Goal: Task Accomplishment & Management: Use online tool/utility

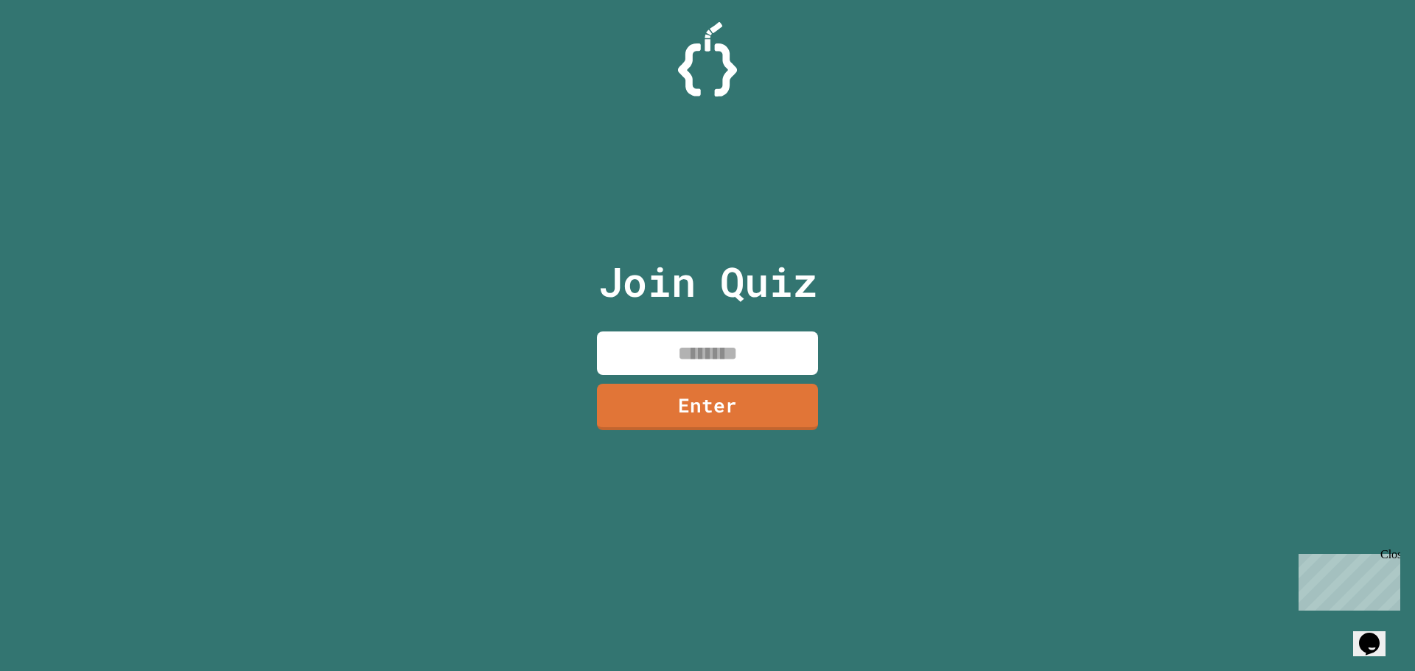
click at [673, 360] on input at bounding box center [707, 353] width 221 height 43
type input "********"
click at [696, 412] on link "Enter" at bounding box center [707, 404] width 200 height 49
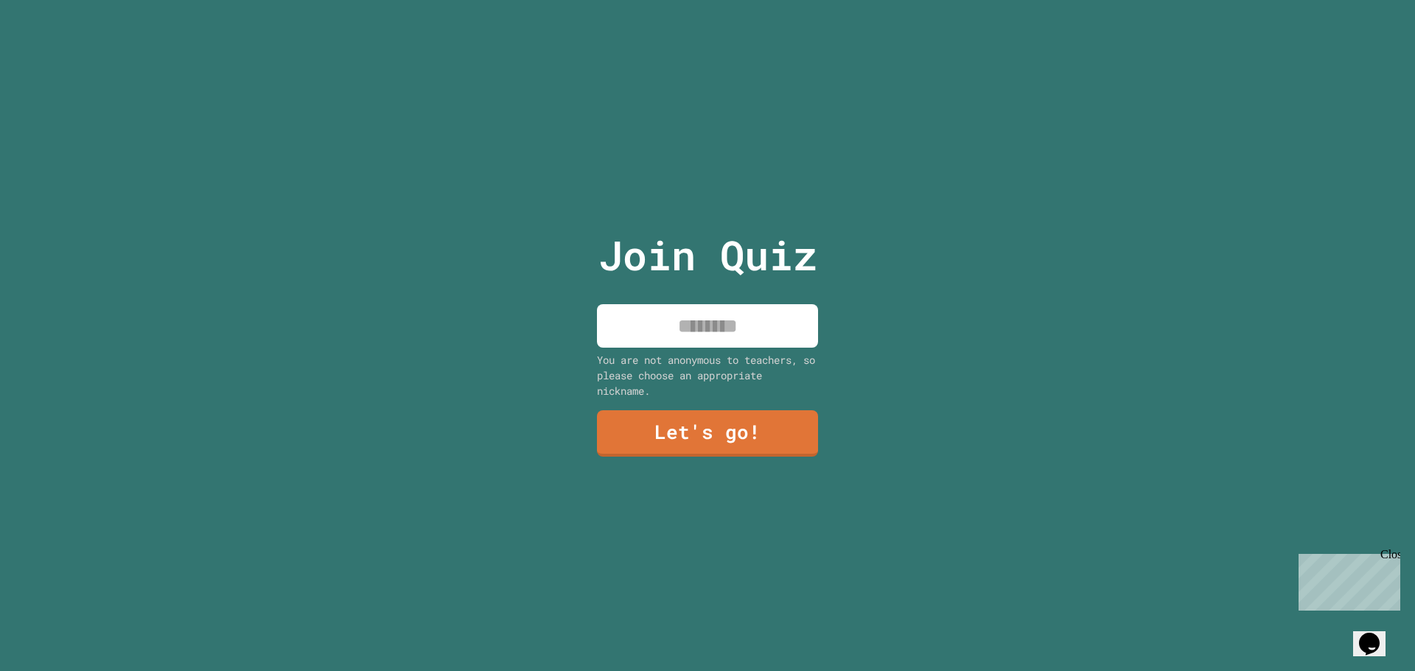
click at [679, 331] on input at bounding box center [707, 325] width 221 height 43
type input "*"
type input "*******"
click at [779, 413] on link "Let's go!" at bounding box center [707, 432] width 218 height 49
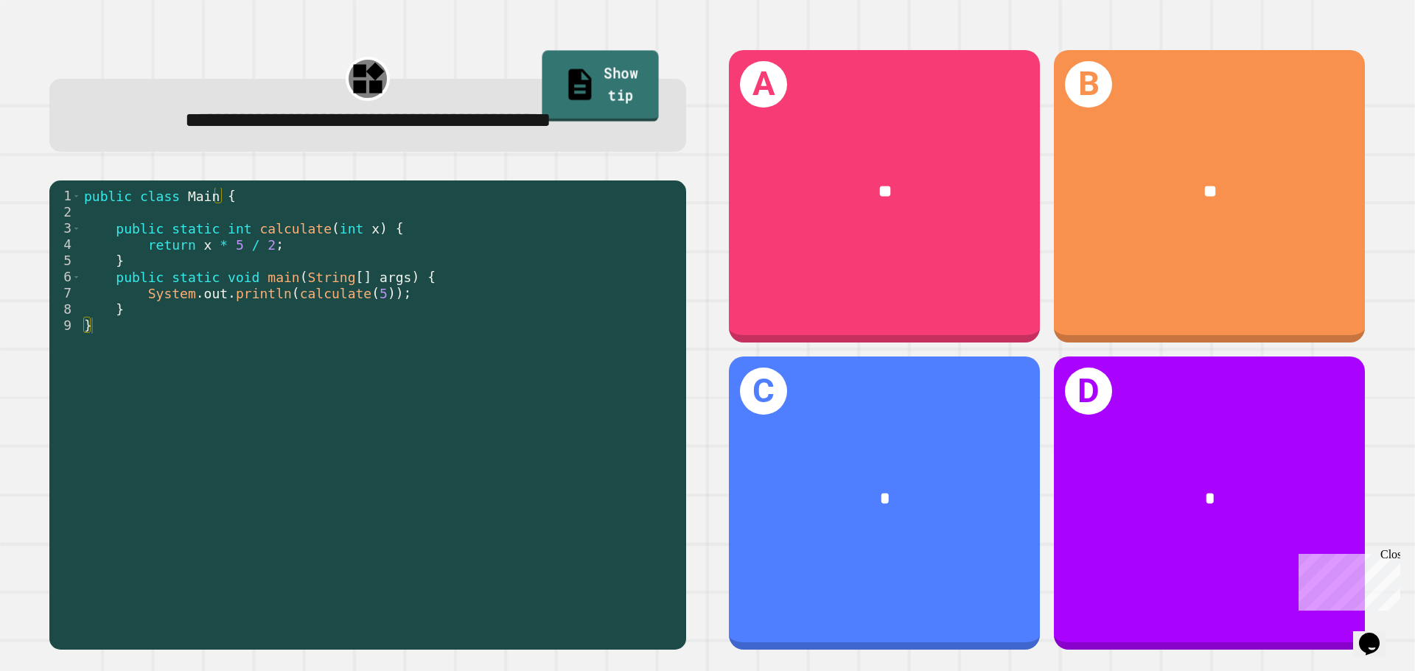
click at [542, 64] on link "Show tip" at bounding box center [600, 86] width 116 height 71
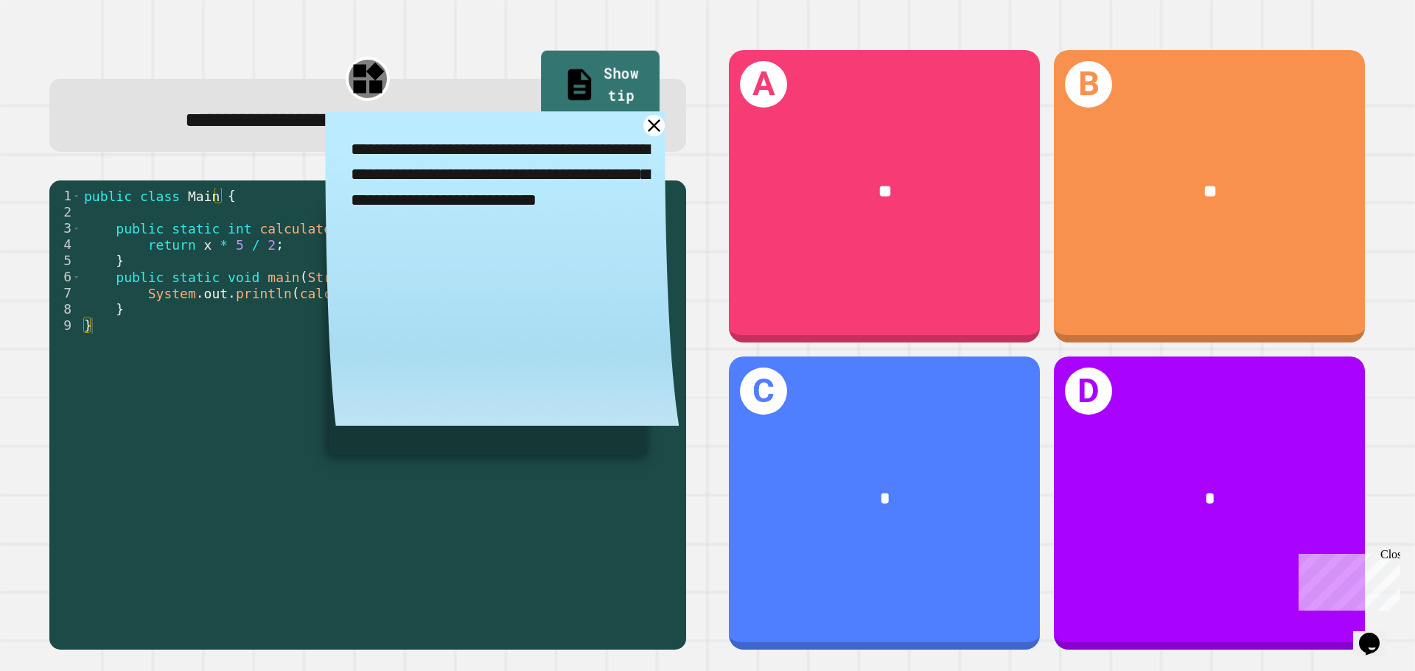
click at [563, 87] on link "Show tip" at bounding box center [600, 86] width 119 height 71
click at [643, 129] on link at bounding box center [654, 126] width 22 height 22
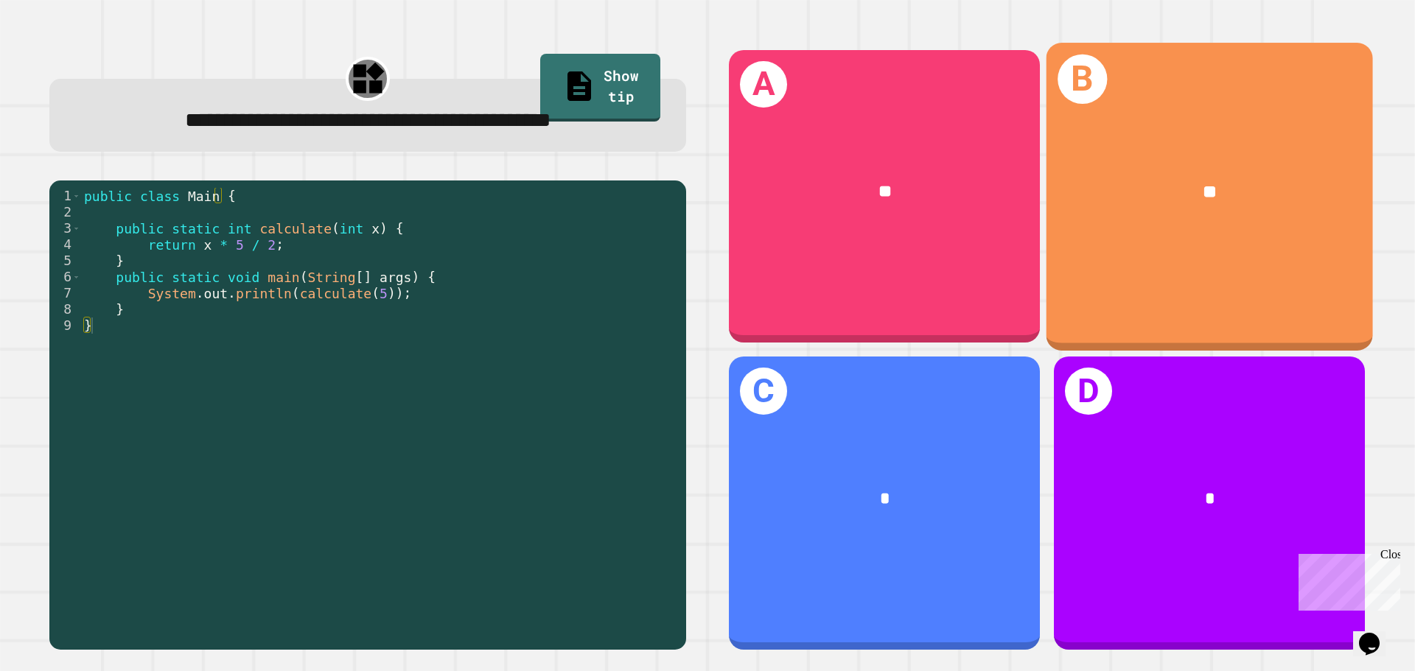
click at [1181, 233] on div "**" at bounding box center [1209, 192] width 326 height 99
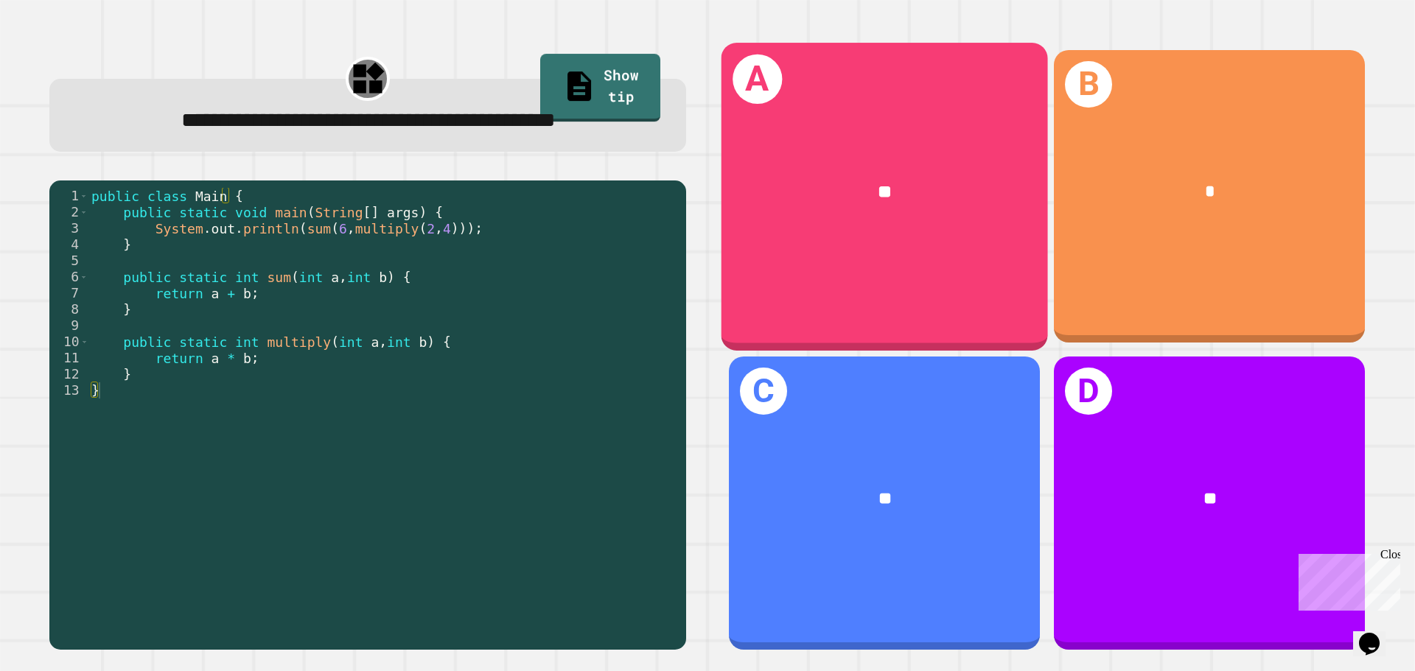
click at [781, 151] on div "**" at bounding box center [884, 192] width 326 height 99
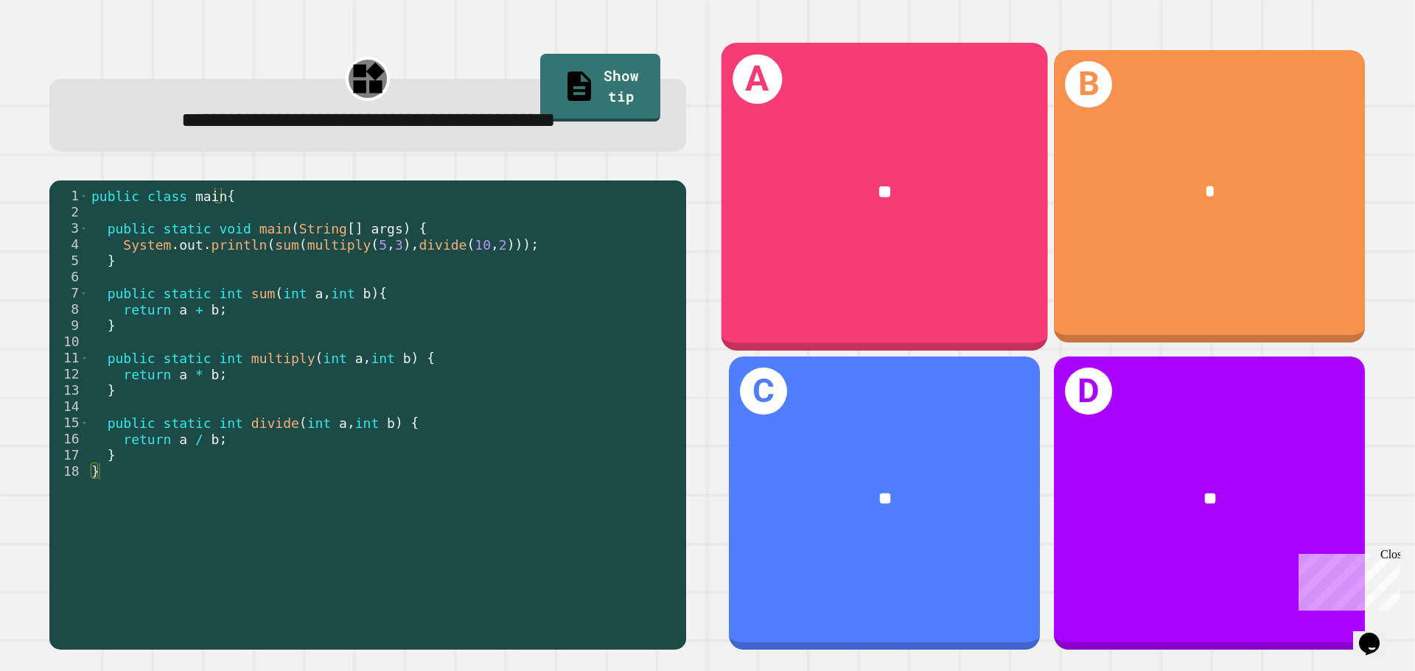
click at [851, 198] on div "**" at bounding box center [885, 191] width 254 height 27
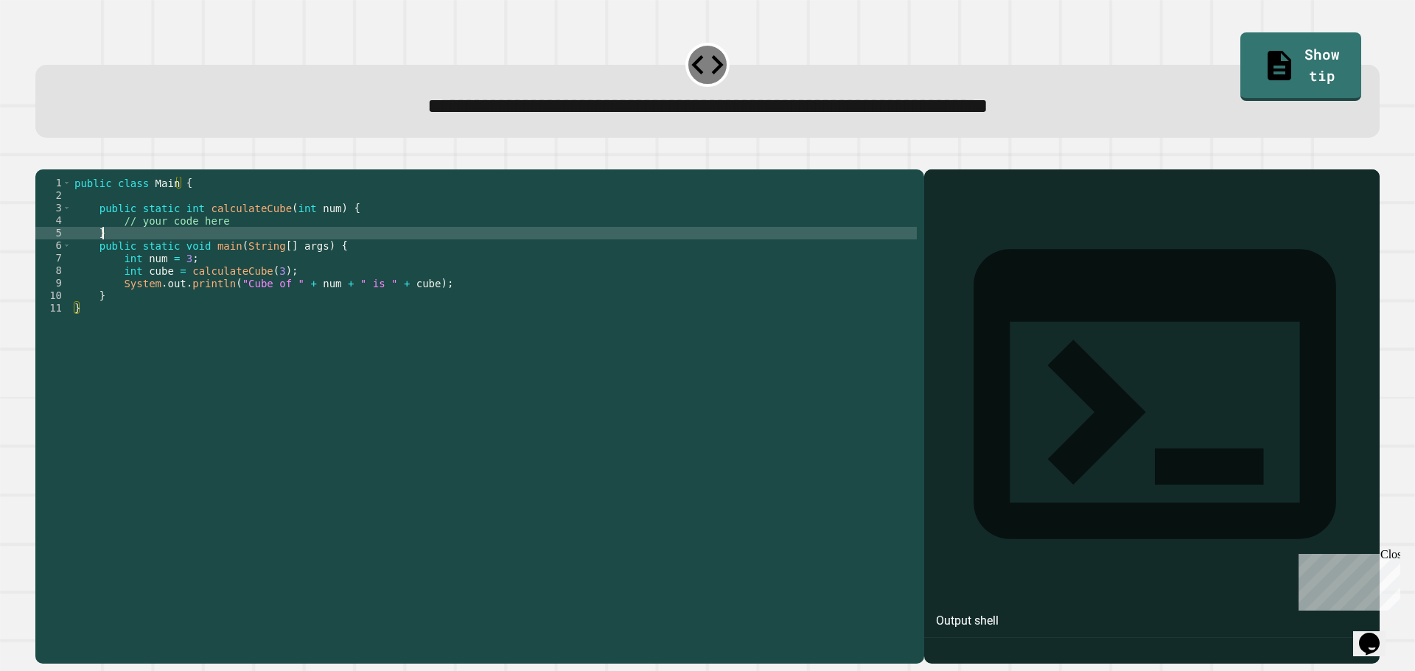
click at [211, 258] on div "public class Main { public static int calculateCube ( int num ) { // your code …" at bounding box center [493, 402] width 845 height 451
click at [240, 239] on div "public class Main { public static int calculateCube ( int num ) { // your code …" at bounding box center [493, 402] width 845 height 451
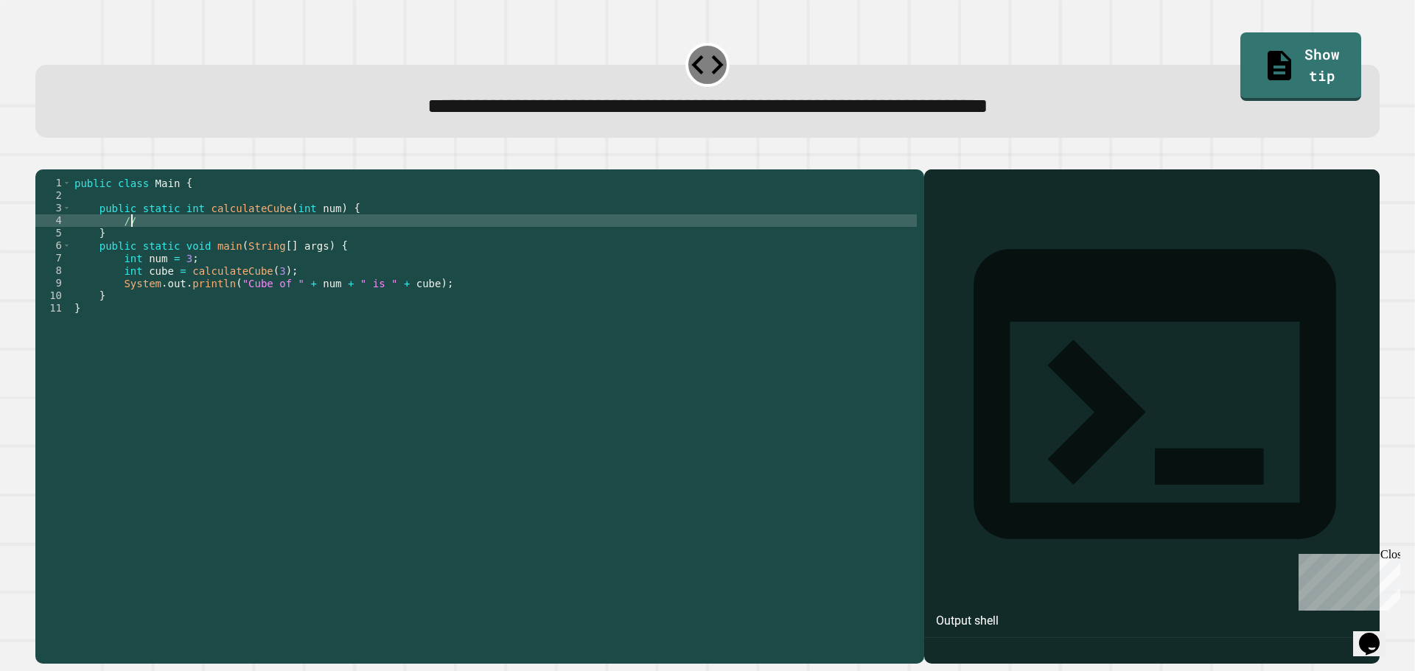
type textarea "*"
click at [43, 158] on button "button" at bounding box center [43, 158] width 0 height 0
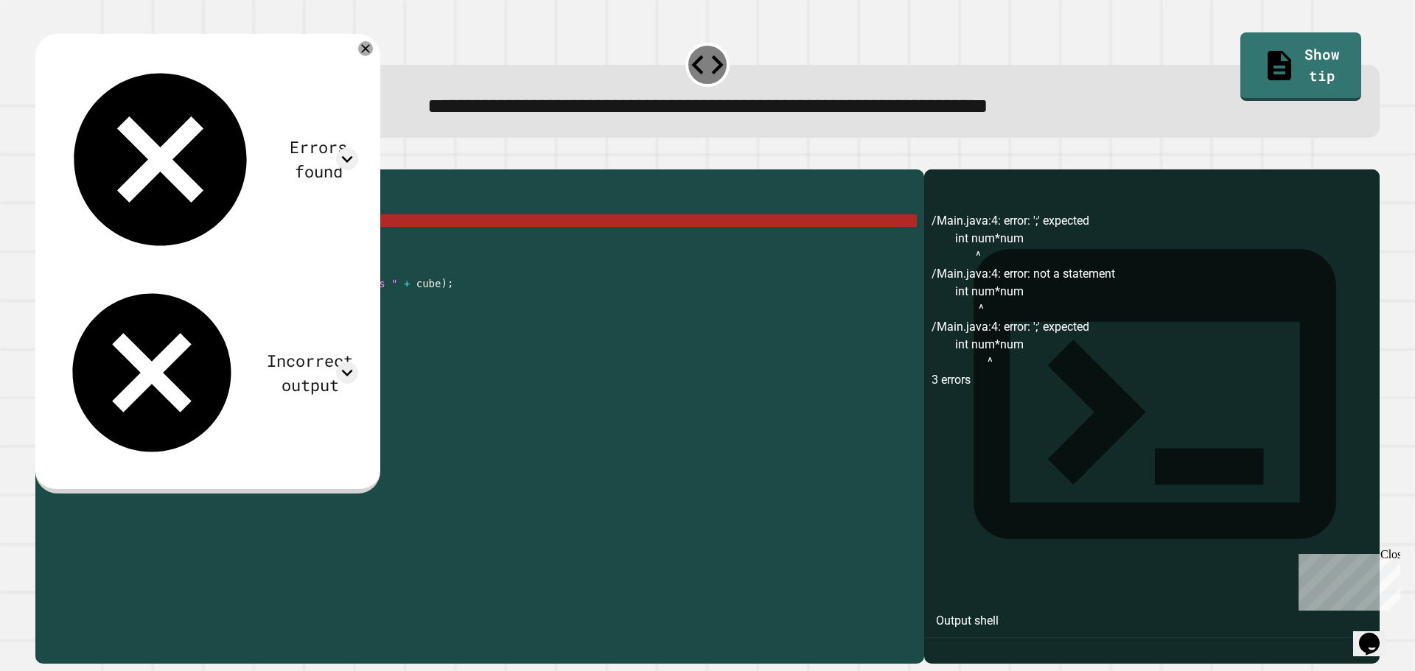
click at [200, 241] on div "public class Main { public static int calculateCube ( int num ) { int num * num…" at bounding box center [493, 402] width 845 height 451
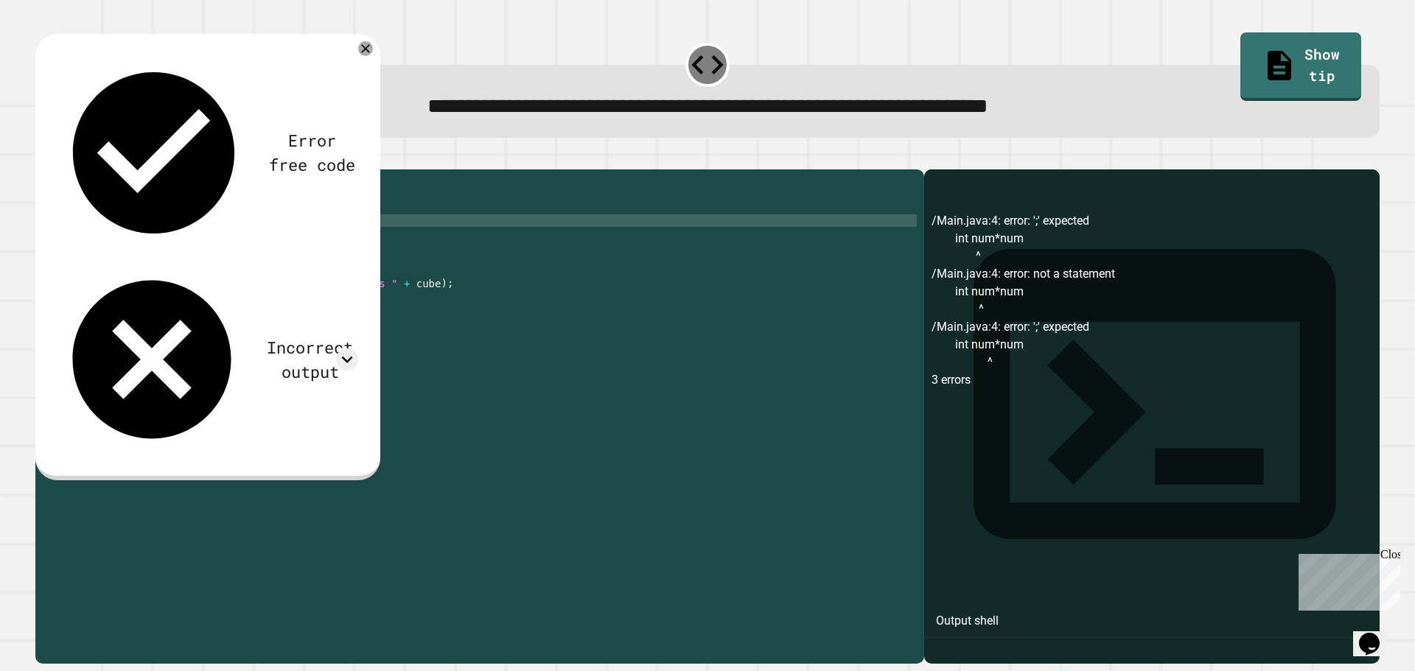
click at [80, 169] on div at bounding box center [707, 161] width 1344 height 18
click at [43, 158] on icon "button" at bounding box center [43, 158] width 0 height 0
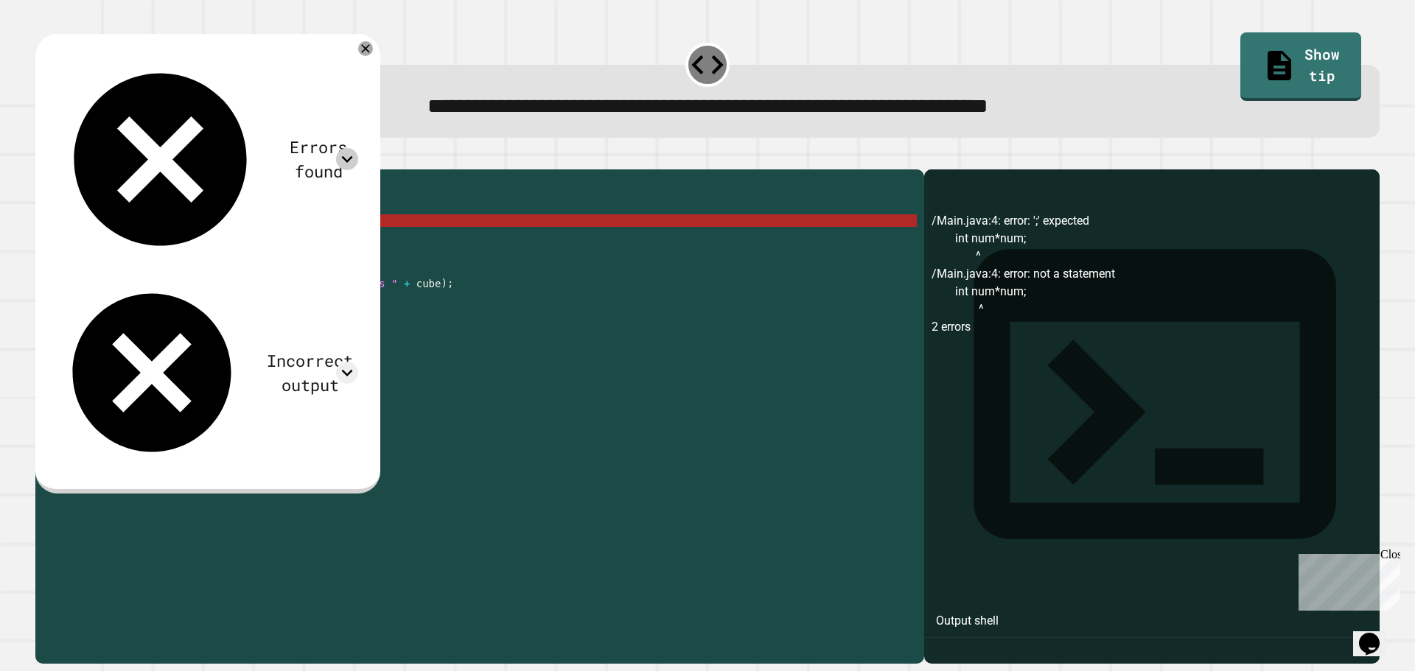
click at [353, 156] on icon at bounding box center [347, 159] width 11 height 7
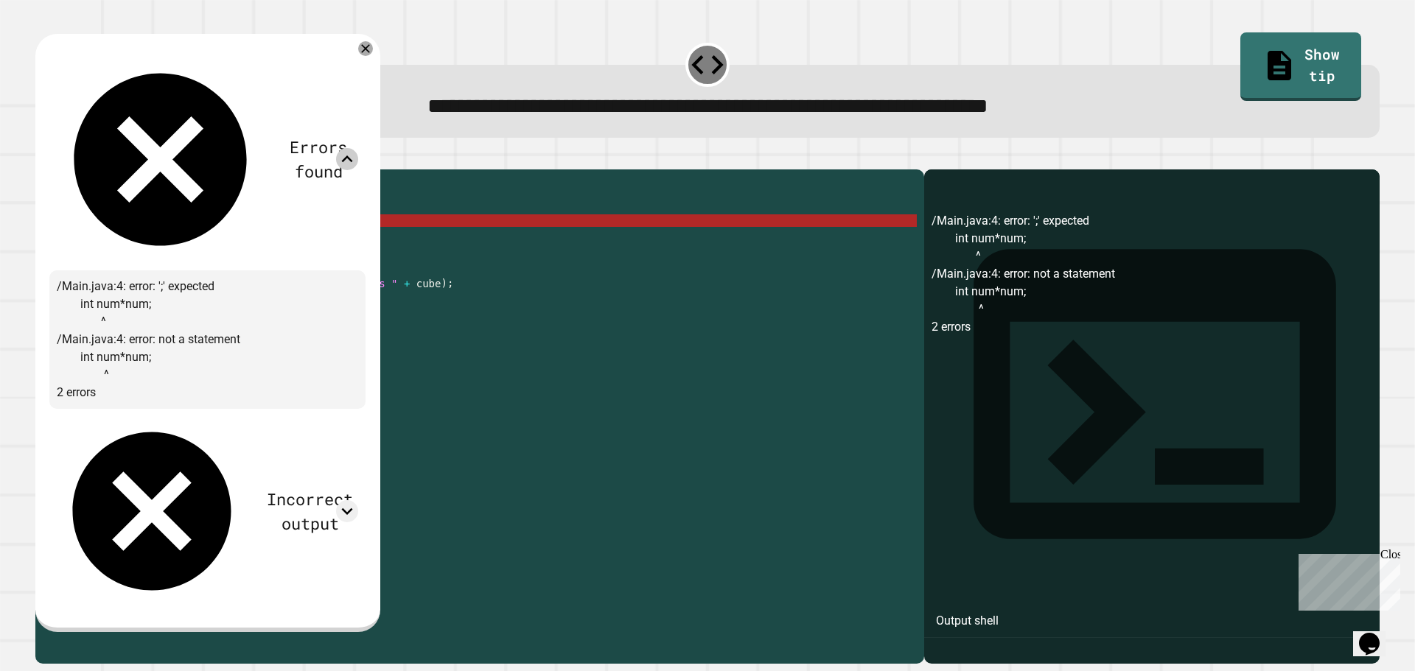
click at [358, 148] on icon at bounding box center [347, 159] width 22 height 22
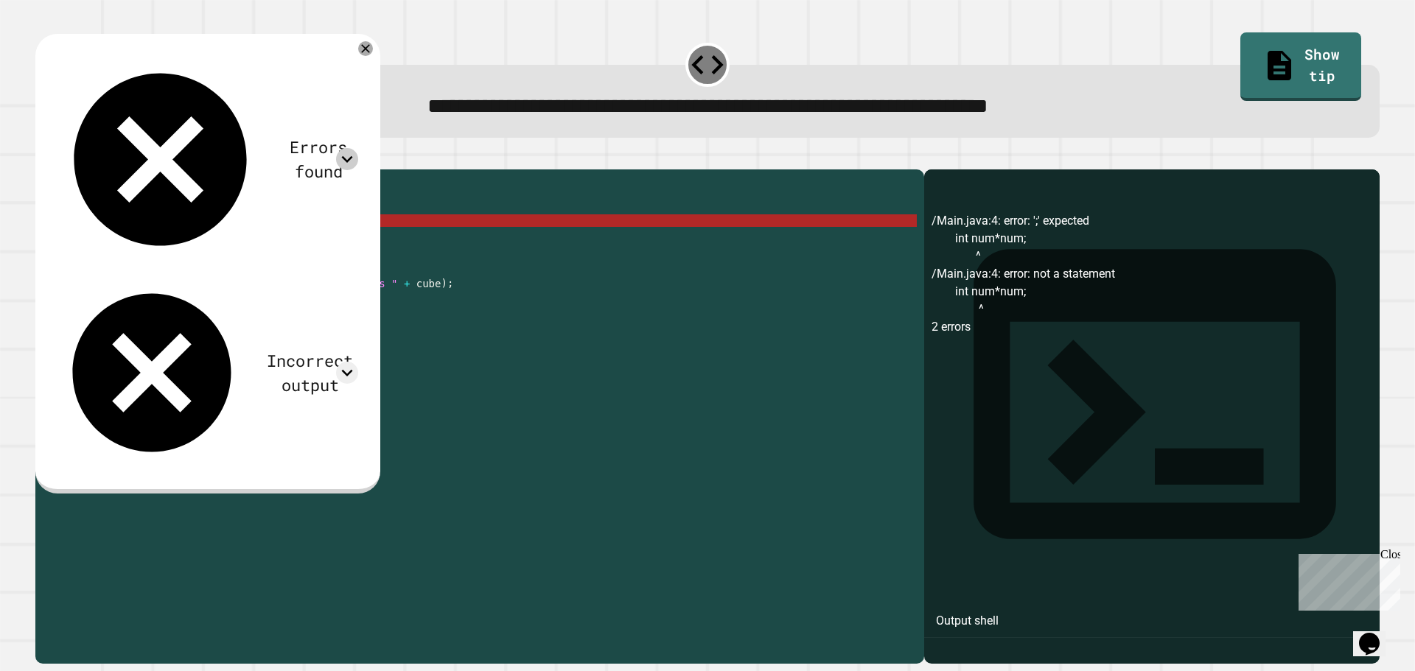
click at [191, 240] on div "public class Main { public static int calculateCube ( int num ) { int num * num…" at bounding box center [493, 402] width 845 height 451
click at [182, 244] on div "public class Main { public static int calculateCube ( int num ) { int num * num…" at bounding box center [493, 402] width 845 height 451
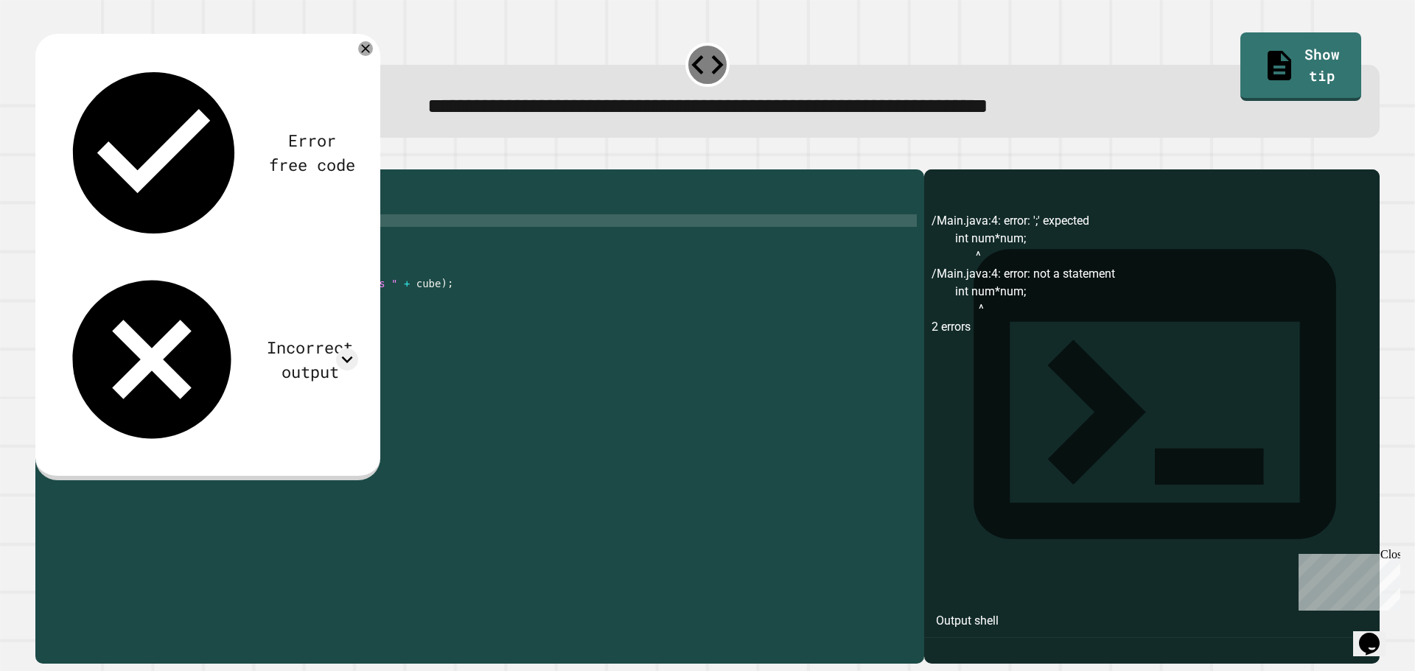
scroll to position [0, 5]
click at [43, 158] on icon "button" at bounding box center [43, 158] width 0 height 0
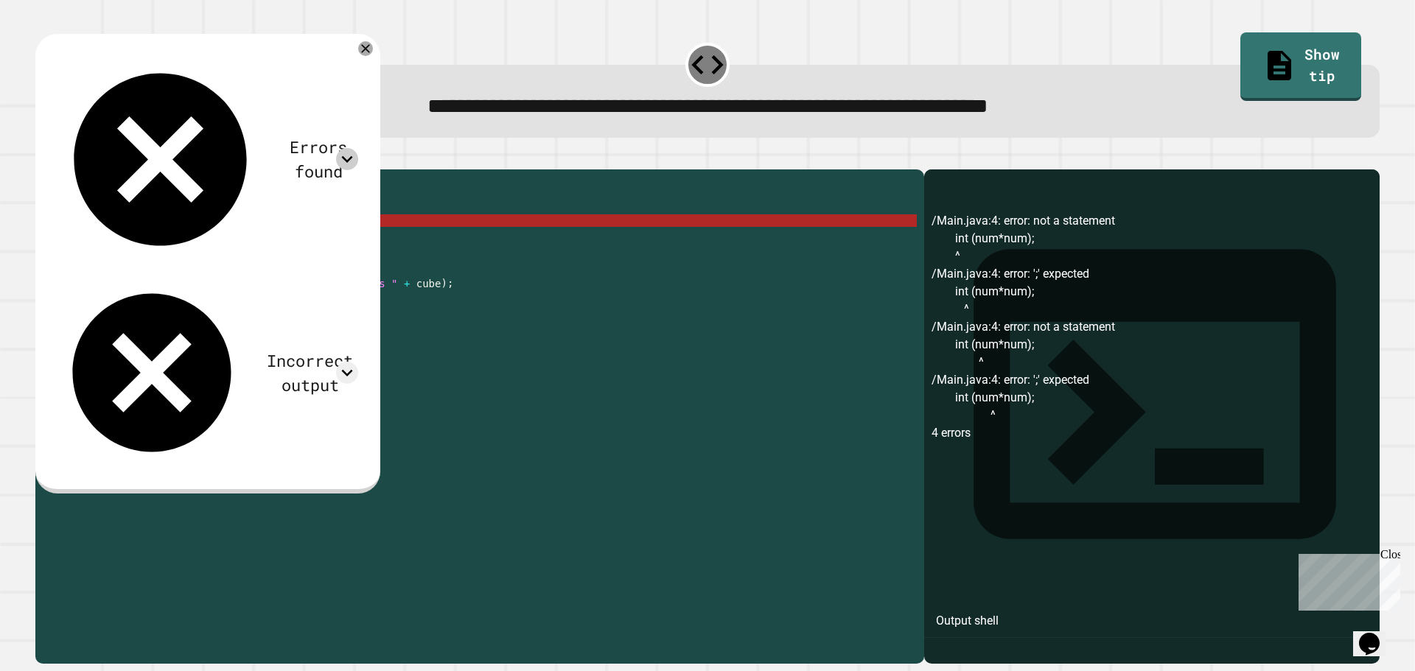
click at [358, 148] on icon at bounding box center [347, 159] width 22 height 22
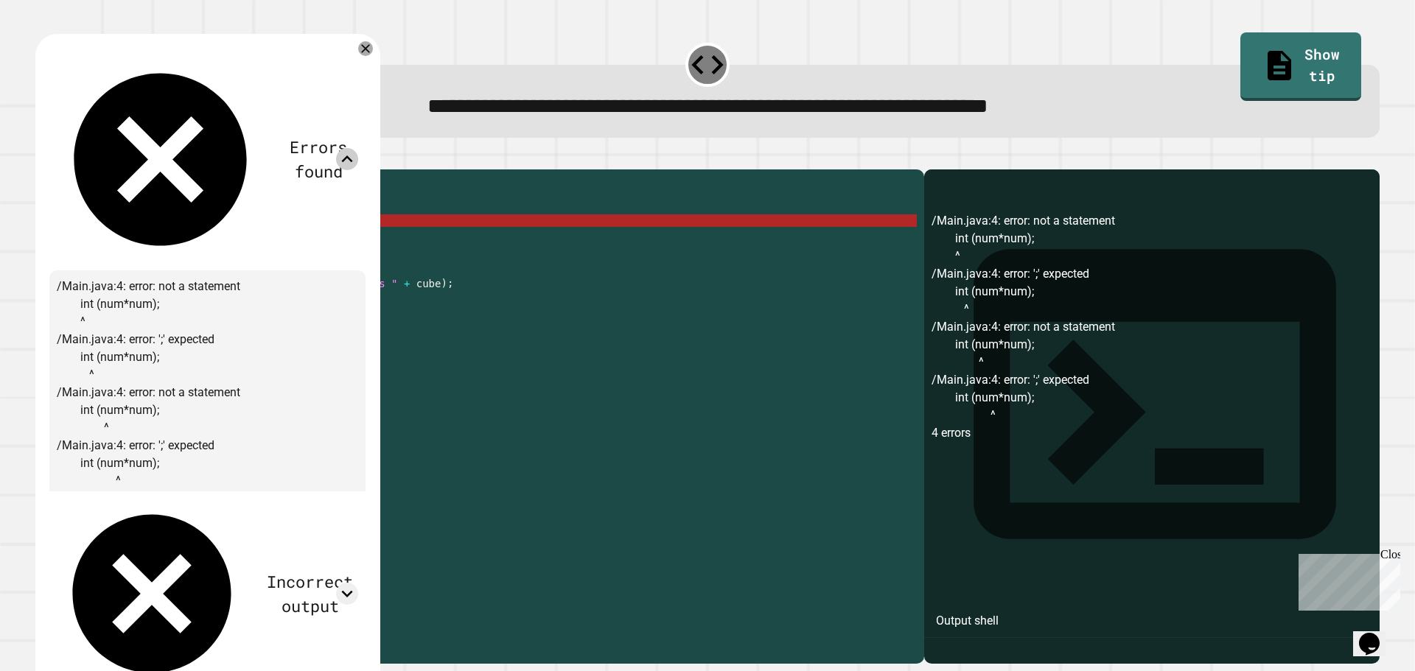
click at [358, 148] on icon at bounding box center [347, 159] width 22 height 22
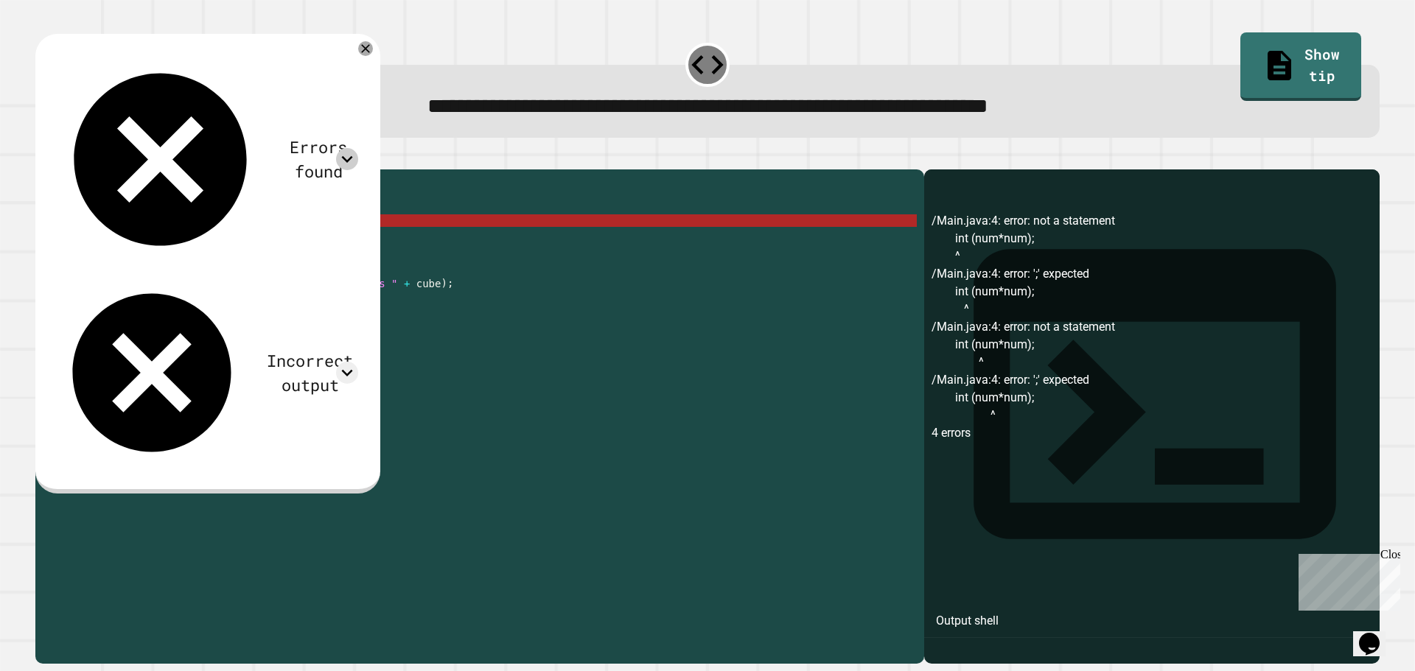
click at [142, 239] on div "public class Main { public static int calculateCube ( int num ) { int ( num * n…" at bounding box center [493, 402] width 845 height 451
drag, startPoint x: 209, startPoint y: 242, endPoint x: 141, endPoint y: 247, distance: 68.7
click at [141, 247] on div "public class Main { public static int calculateCube ( int num ) { int ( num * n…" at bounding box center [493, 402] width 845 height 451
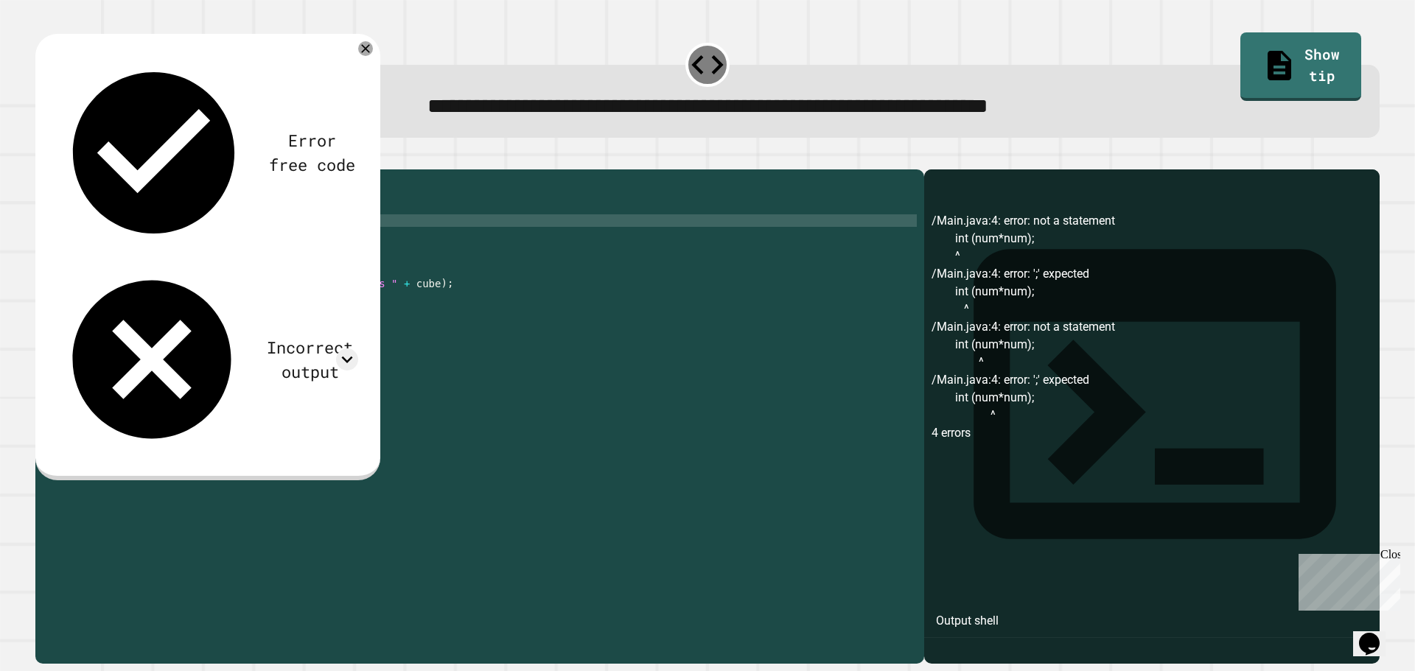
scroll to position [0, 9]
drag, startPoint x: 66, startPoint y: 157, endPoint x: 51, endPoint y: 164, distance: 17.1
click at [67, 157] on div at bounding box center [707, 161] width 1344 height 18
click at [43, 158] on button "button" at bounding box center [43, 158] width 0 height 0
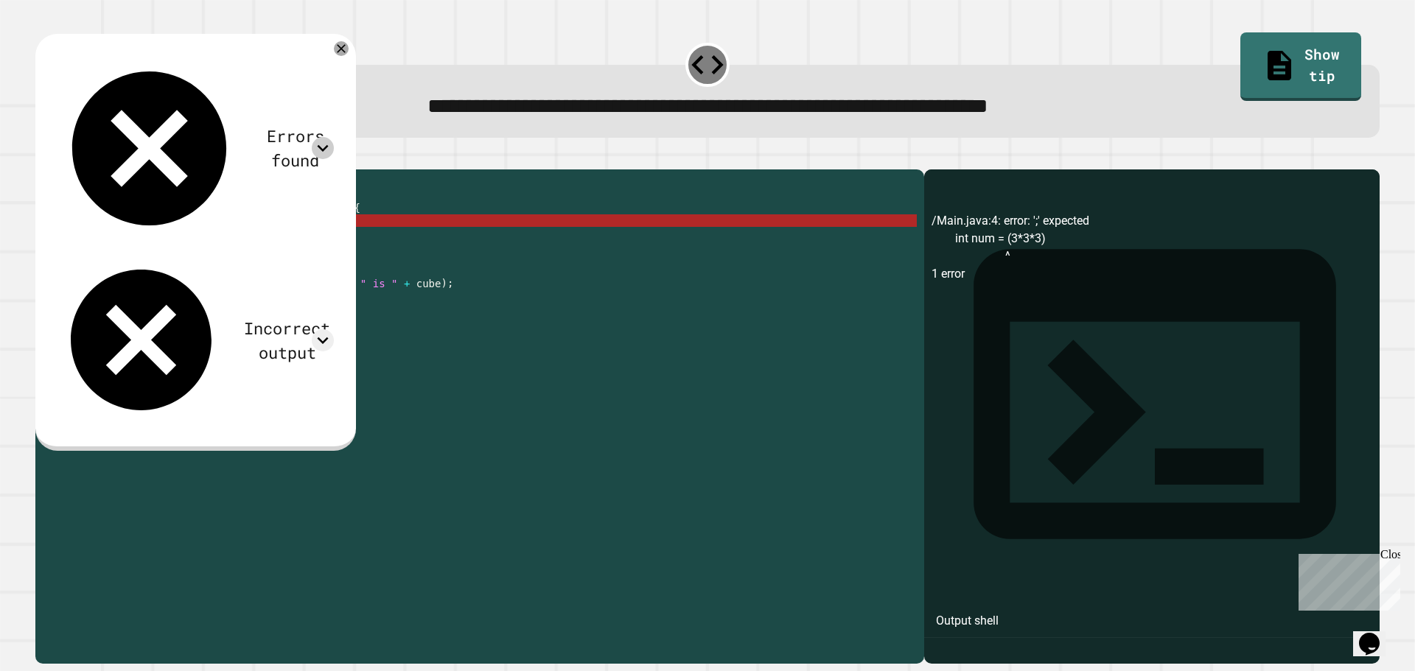
click at [334, 137] on icon at bounding box center [323, 148] width 22 height 22
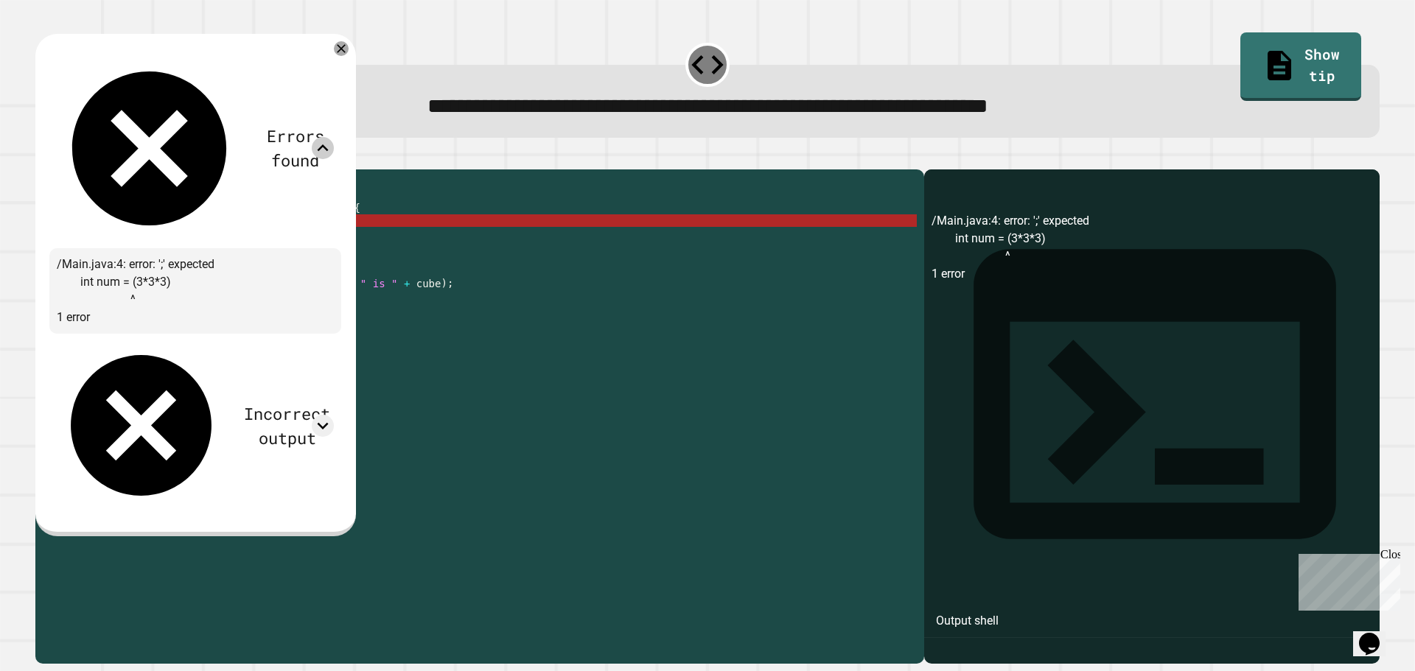
click at [374, 242] on div "public class Main { public static int calculateCube ( int num ) { int num = ( 3…" at bounding box center [493, 402] width 845 height 451
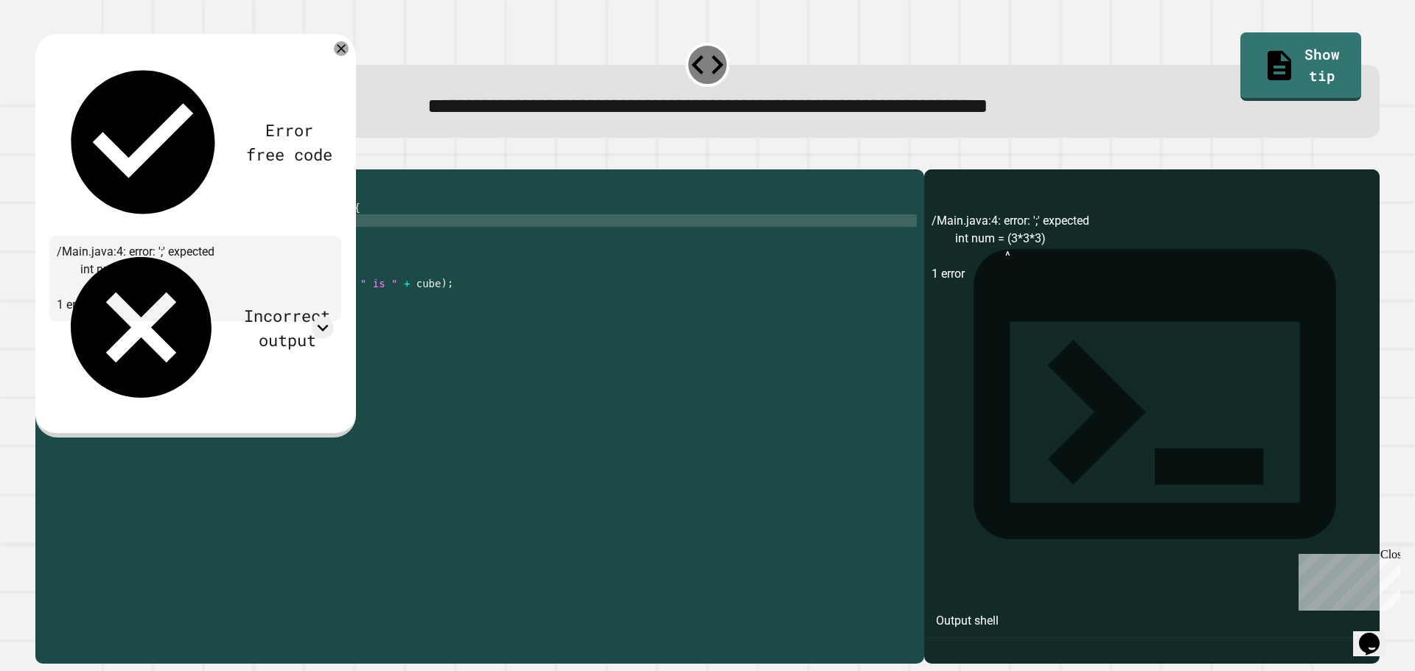
scroll to position [0, 10]
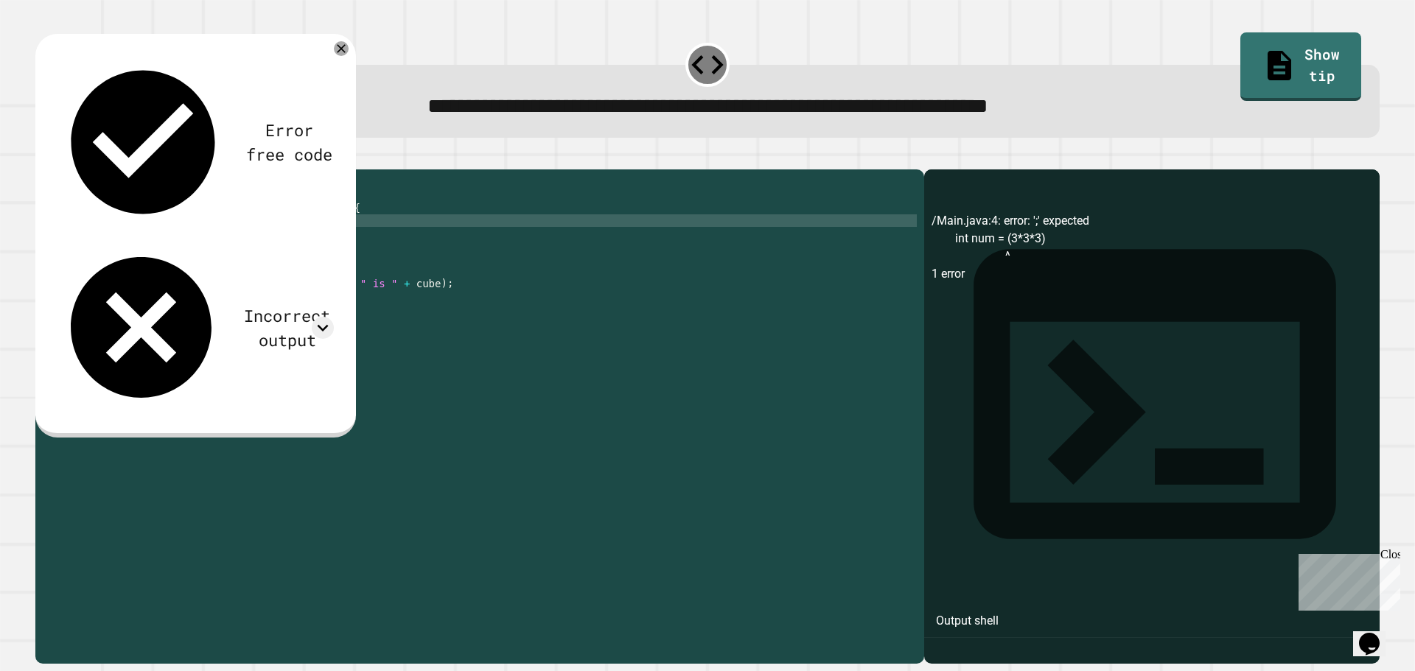
click at [43, 158] on icon "button" at bounding box center [43, 158] width 0 height 0
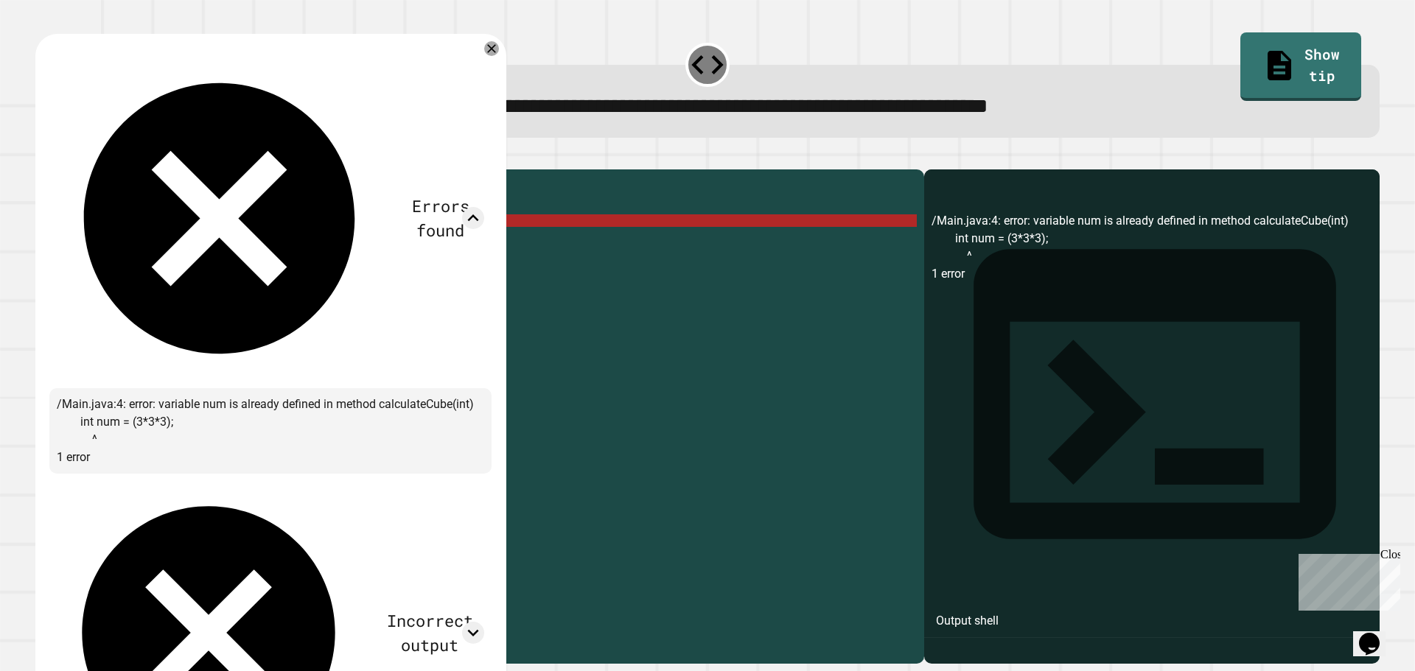
click at [554, 160] on div at bounding box center [707, 161] width 1344 height 18
click at [492, 53] on icon at bounding box center [492, 49] width 18 height 18
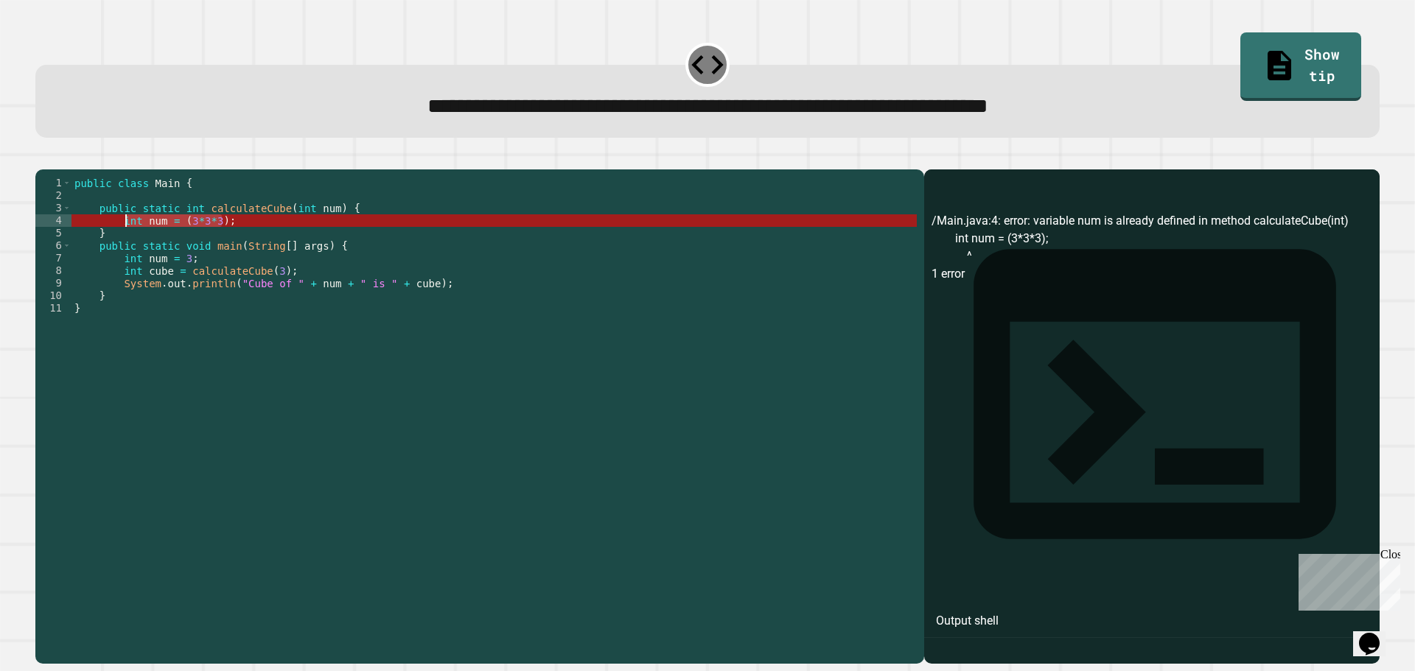
drag, startPoint x: 237, startPoint y: 239, endPoint x: 126, endPoint y: 245, distance: 110.7
click at [126, 245] on div "public class Main { public static int calculateCube ( int num ) { int num = ( 3…" at bounding box center [493, 402] width 845 height 451
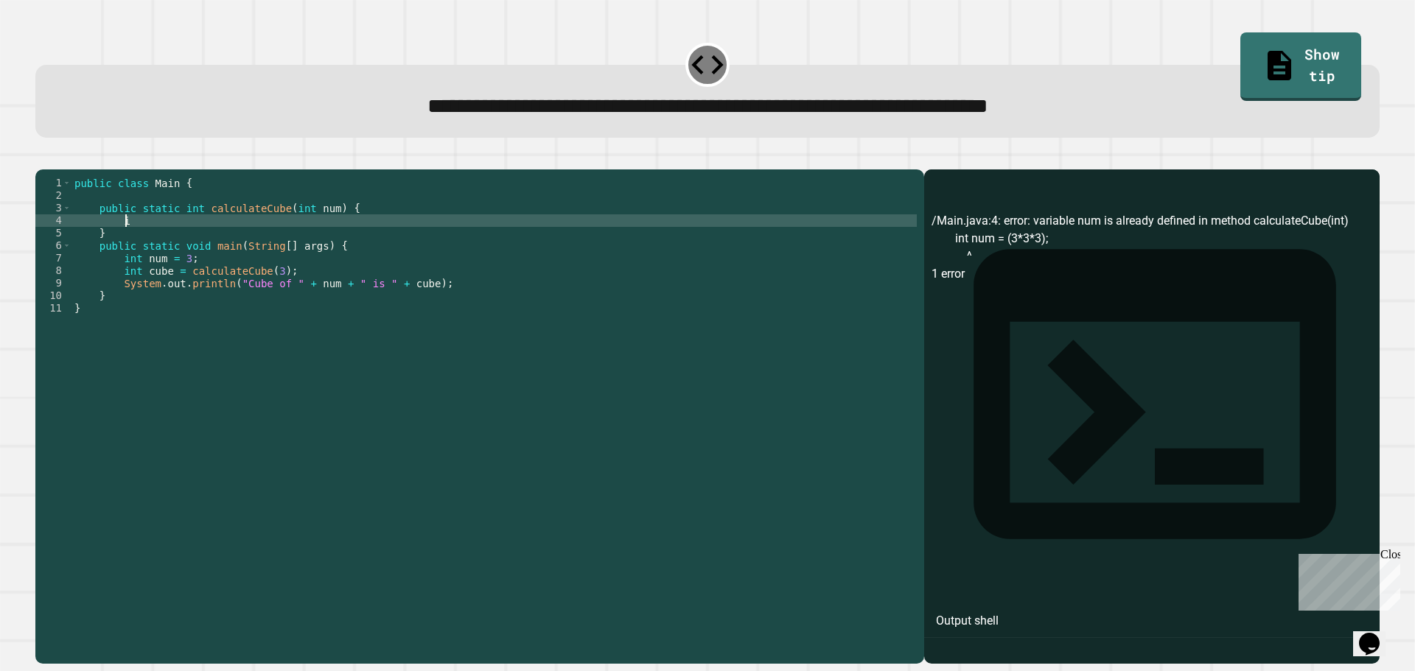
type textarea "*"
type textarea "**********"
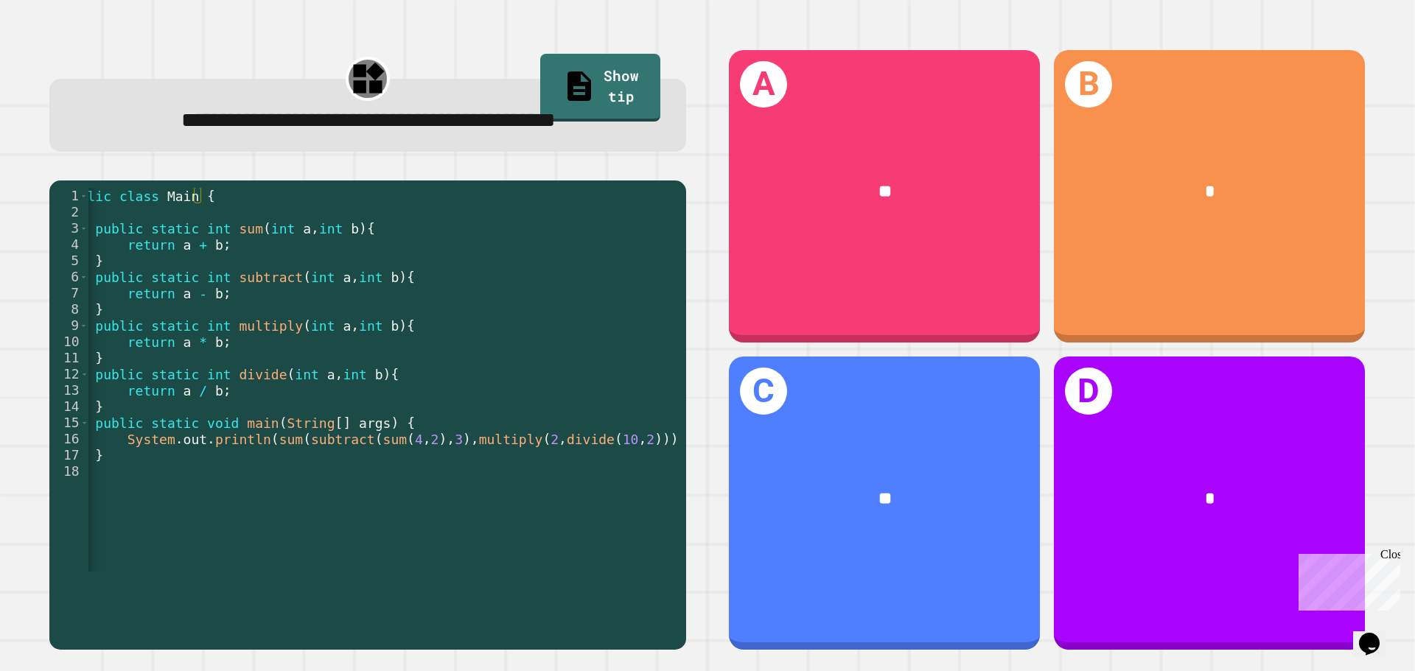
scroll to position [0, 28]
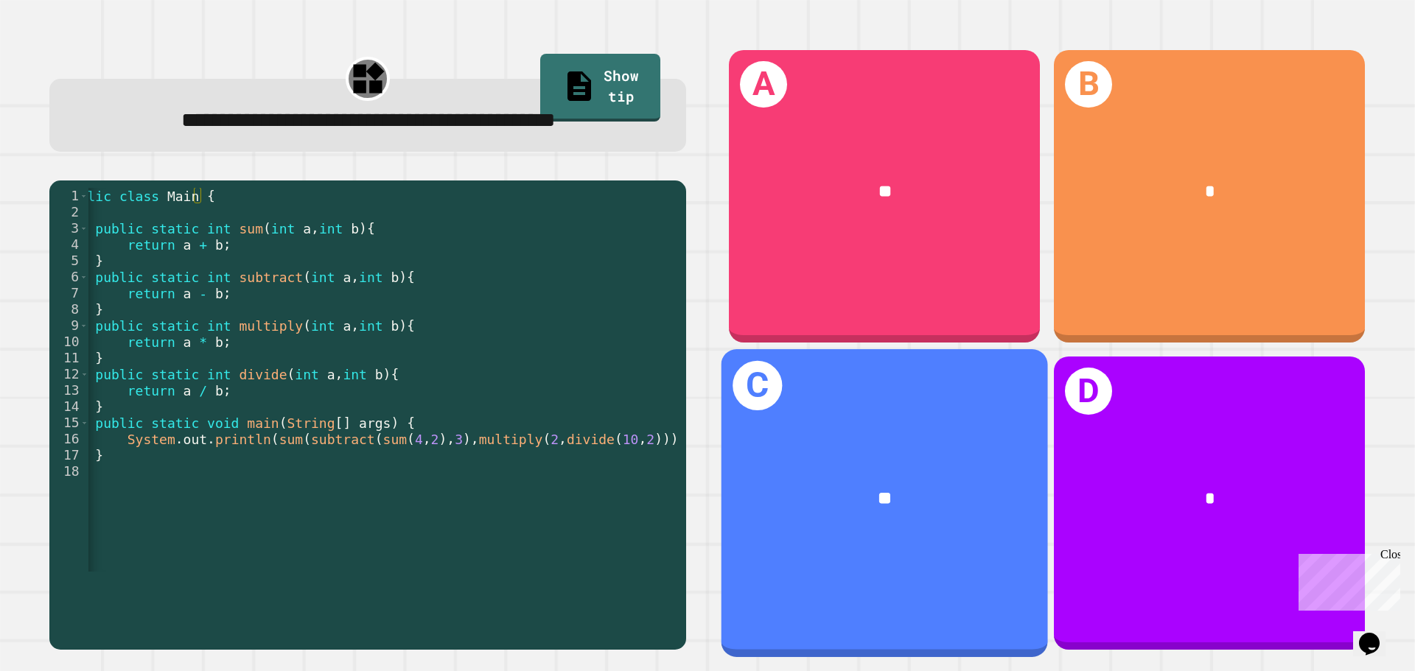
click at [822, 508] on div "**" at bounding box center [884, 499] width 326 height 99
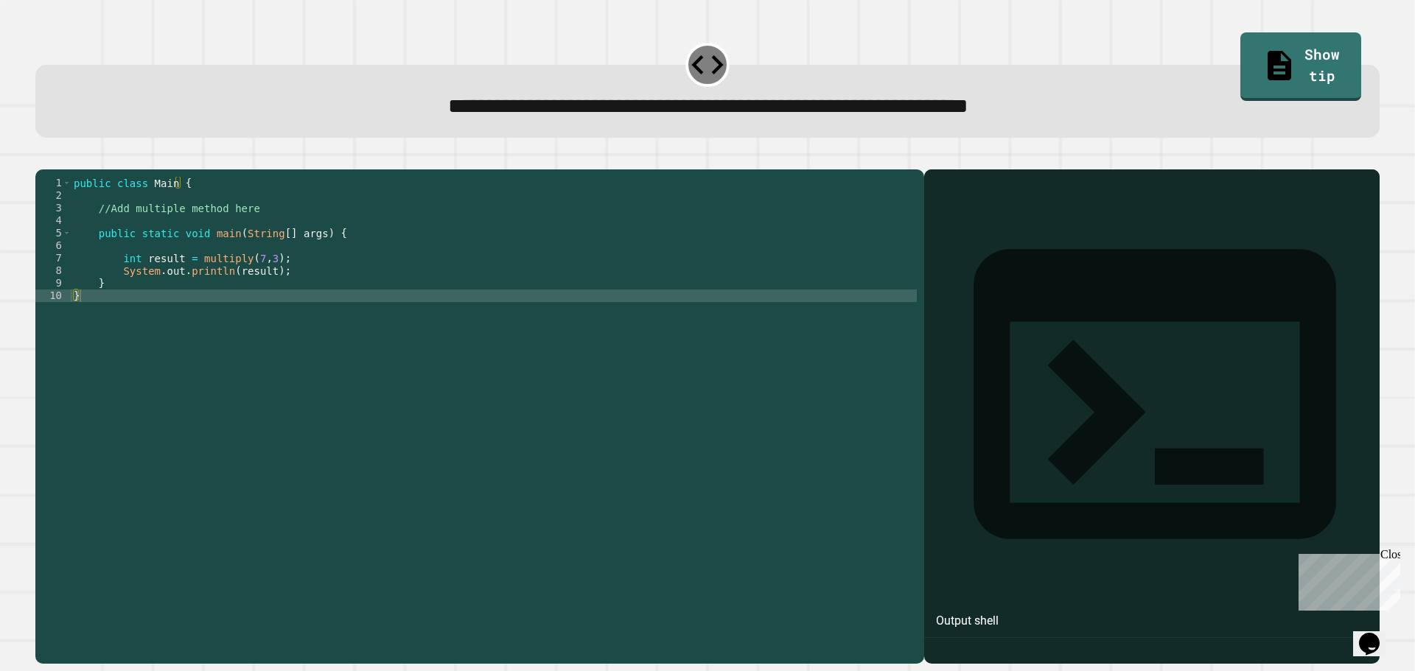
click at [293, 281] on div "public class Main { //Add multiple method here public static void main ( String…" at bounding box center [494, 402] width 846 height 451
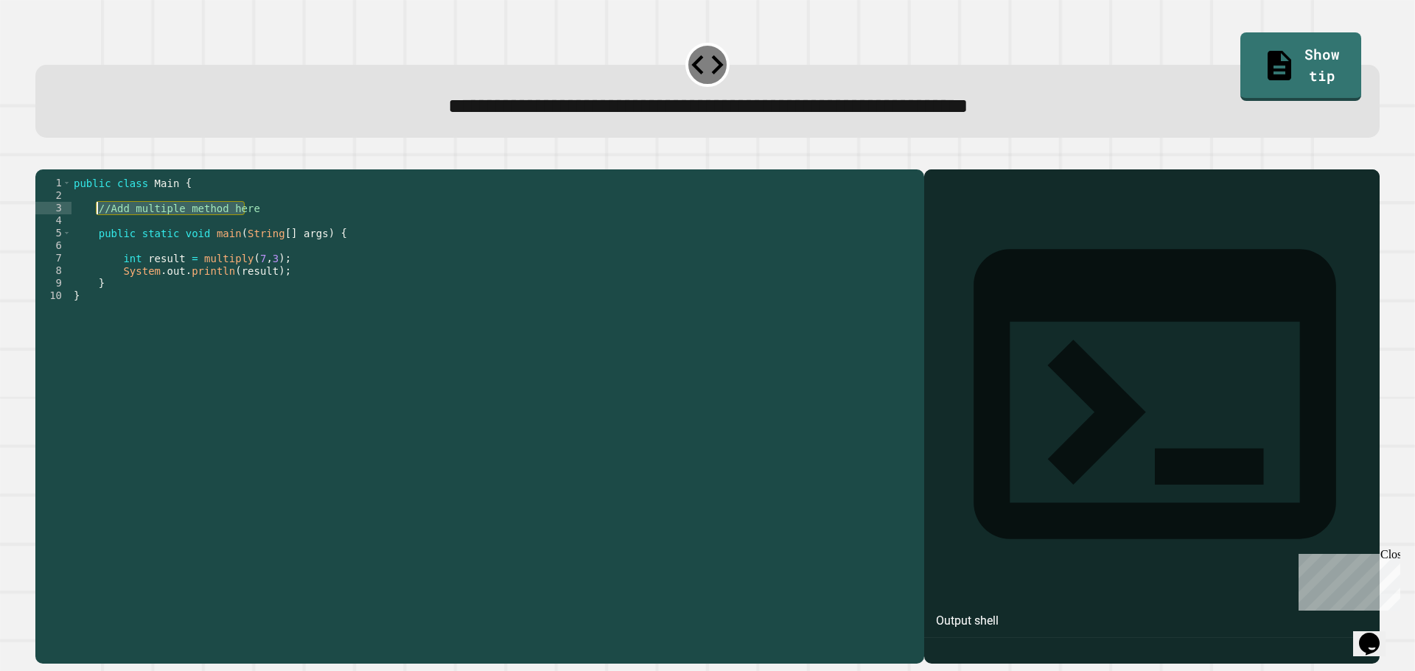
drag, startPoint x: 246, startPoint y: 230, endPoint x: 95, endPoint y: 231, distance: 151.1
click at [95, 231] on div "public class Main { //Add multiple method here public static void main ( String…" at bounding box center [494, 402] width 846 height 451
type textarea "**********"
type textarea "*"
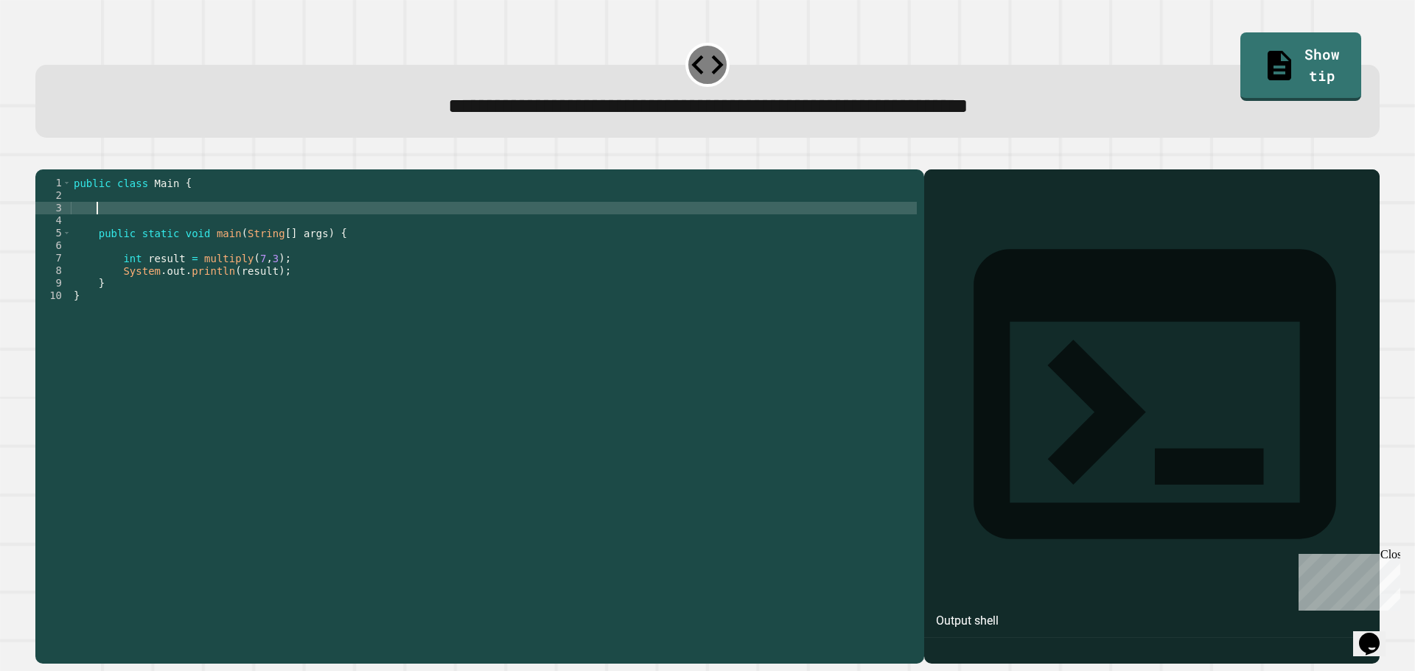
scroll to position [0, 1]
type textarea "*"
type textarea "**********"
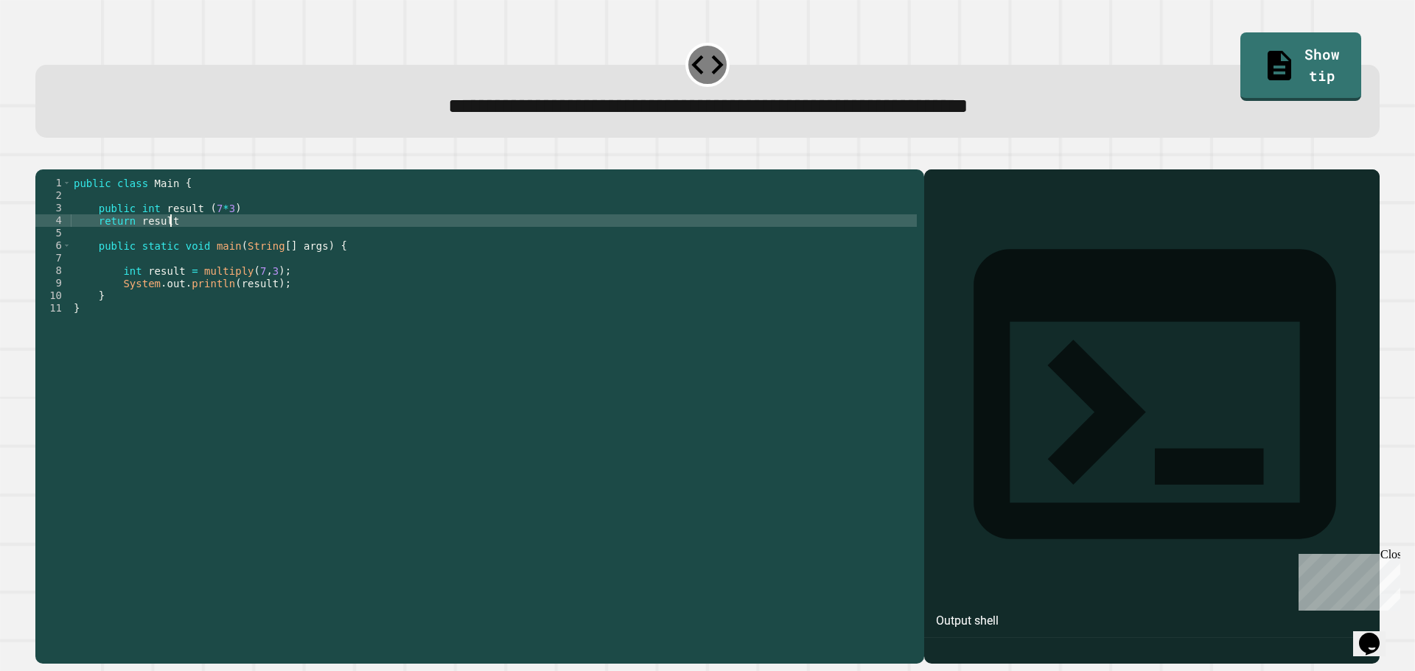
scroll to position [0, 6]
click at [43, 158] on icon "button" at bounding box center [43, 158] width 0 height 0
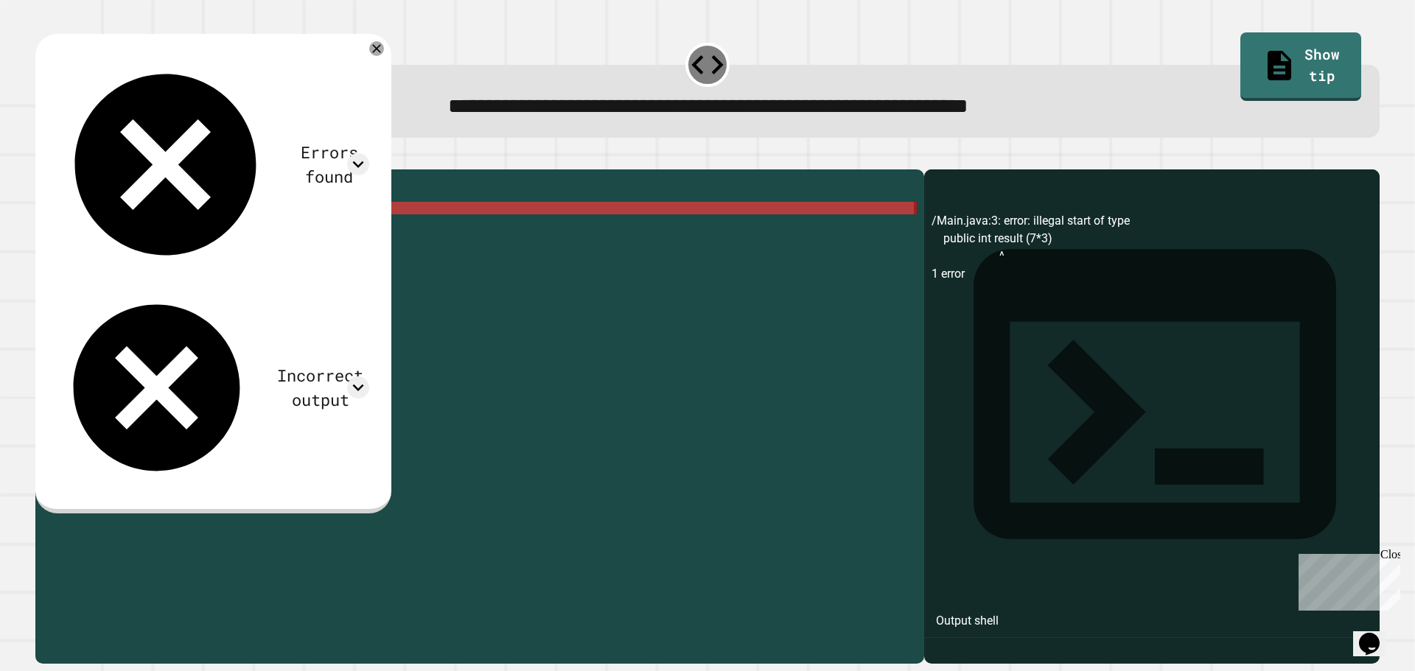
drag, startPoint x: 178, startPoint y: 248, endPoint x: 93, endPoint y: 229, distance: 86.9
click at [93, 229] on div "public class Main { public int result ( 7 * 3 ) return result public static voi…" at bounding box center [494, 402] width 846 height 451
click at [94, 229] on div "public class Main { public int result ( 7 * 3 ) return result public static voi…" at bounding box center [494, 390] width 846 height 426
drag, startPoint x: 94, startPoint y: 229, endPoint x: 167, endPoint y: 247, distance: 75.1
click at [167, 247] on div "public class Main { public int result ( 7 * 3 ) return result public static voi…" at bounding box center [494, 402] width 846 height 451
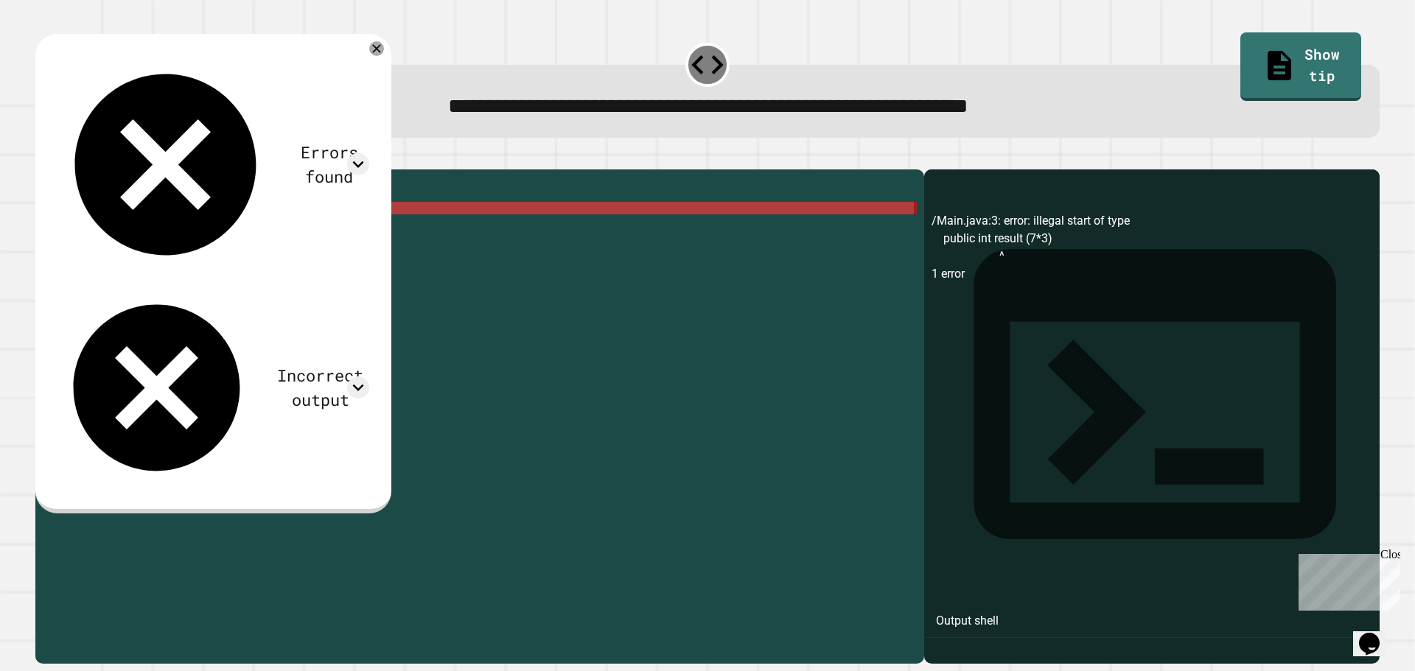
type textarea "**********"
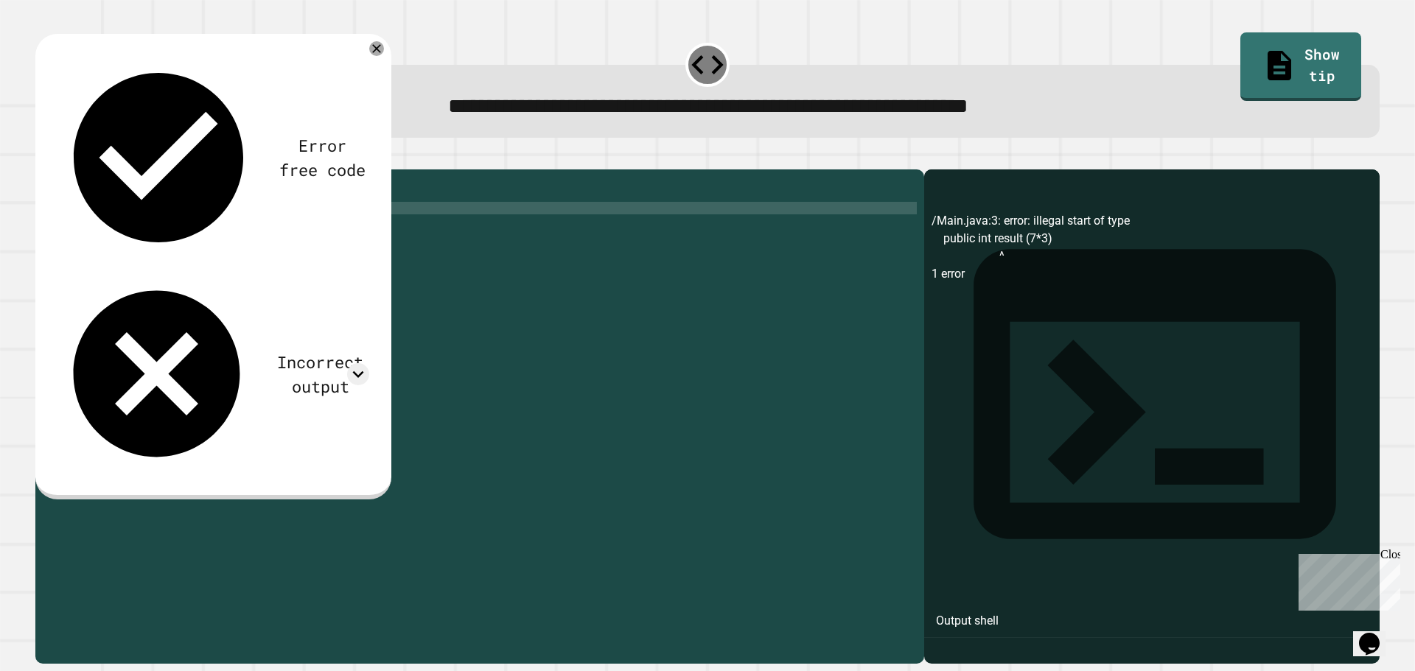
scroll to position [0, 1]
click at [377, 126] on div "Error free code /Main.java:3: error: illegal start of type public int result (7…" at bounding box center [212, 265] width 327 height 433
click at [369, 363] on icon at bounding box center [358, 374] width 22 height 22
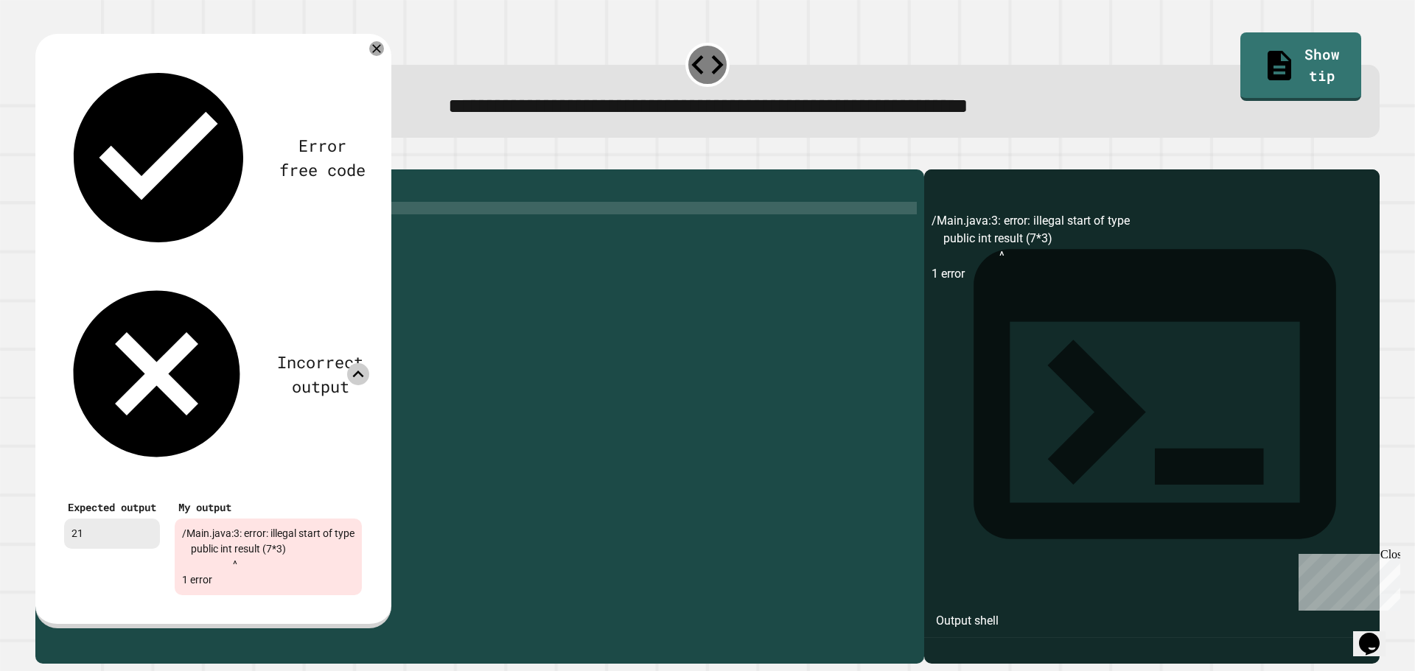
click at [369, 363] on icon at bounding box center [358, 374] width 22 height 22
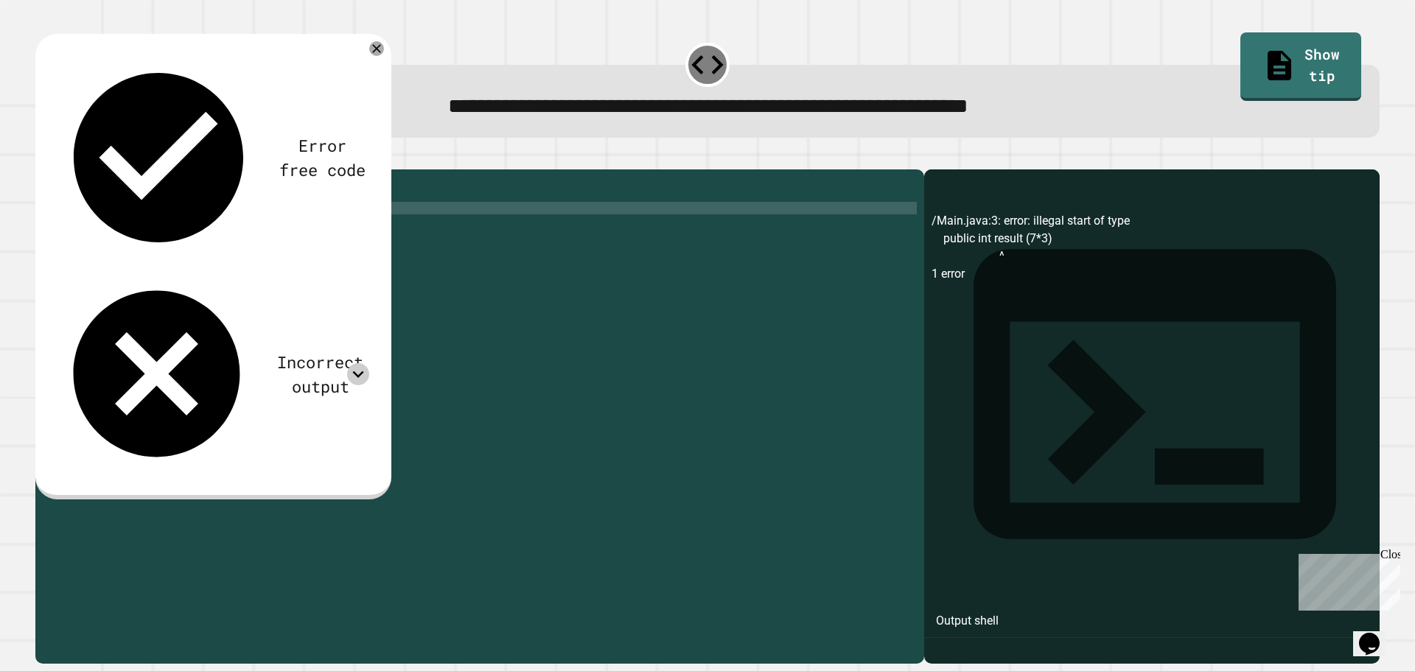
click at [421, 137] on div "**********" at bounding box center [707, 101] width 1344 height 73
click at [128, 233] on div "public class Main { public static void main ( String [ ] args ) { int result = …" at bounding box center [494, 402] width 846 height 451
type textarea "*"
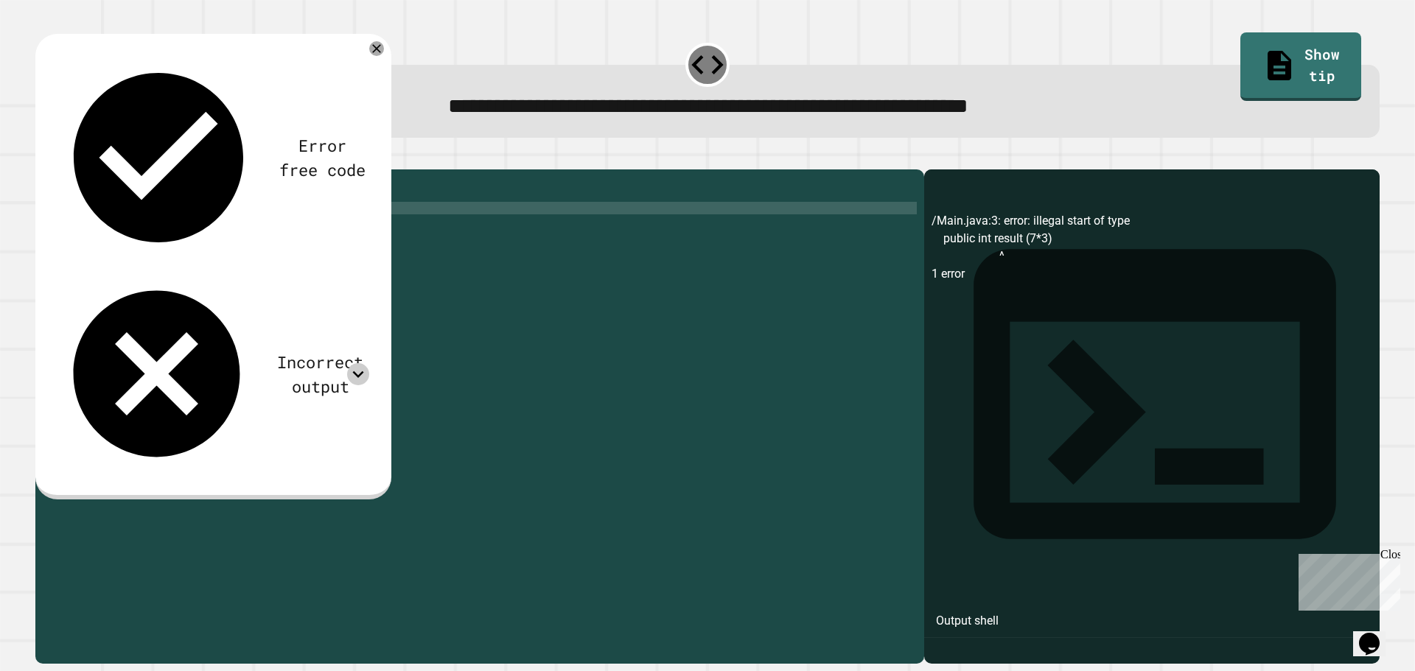
type textarea "**********"
click at [43, 158] on icon "button" at bounding box center [43, 158] width 0 height 0
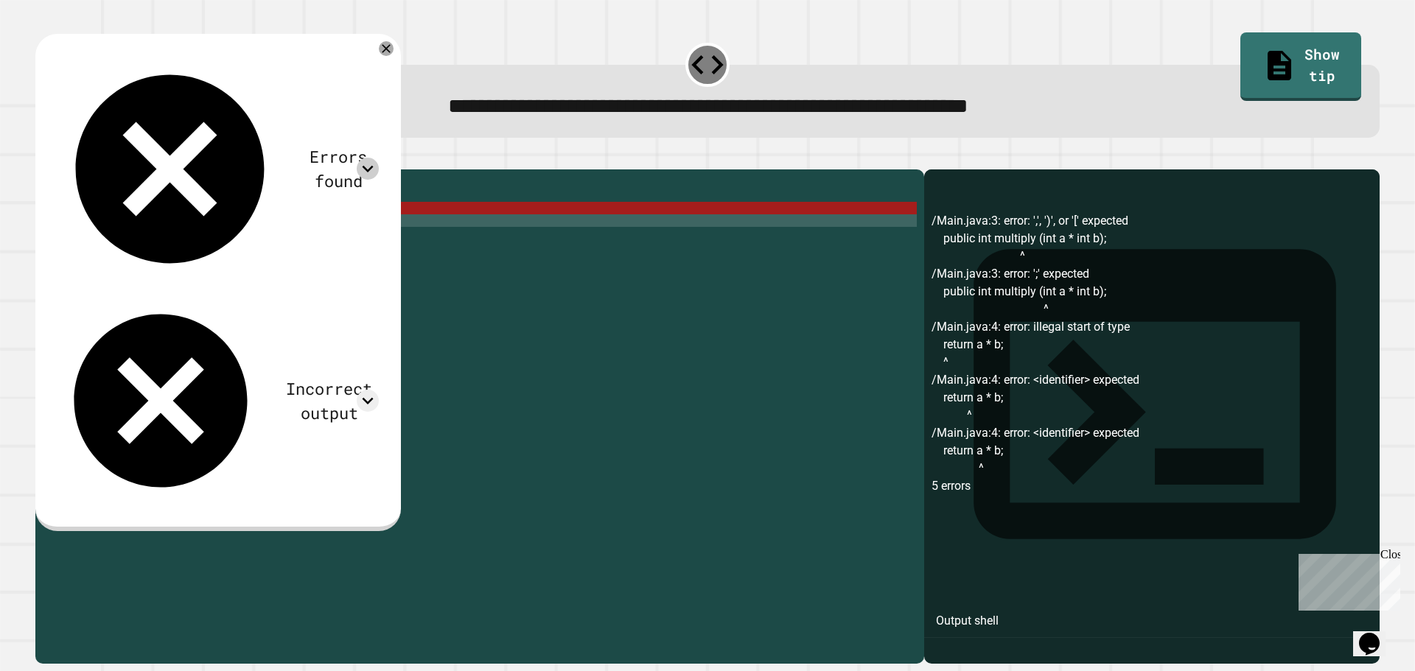
click at [379, 158] on icon at bounding box center [368, 169] width 22 height 22
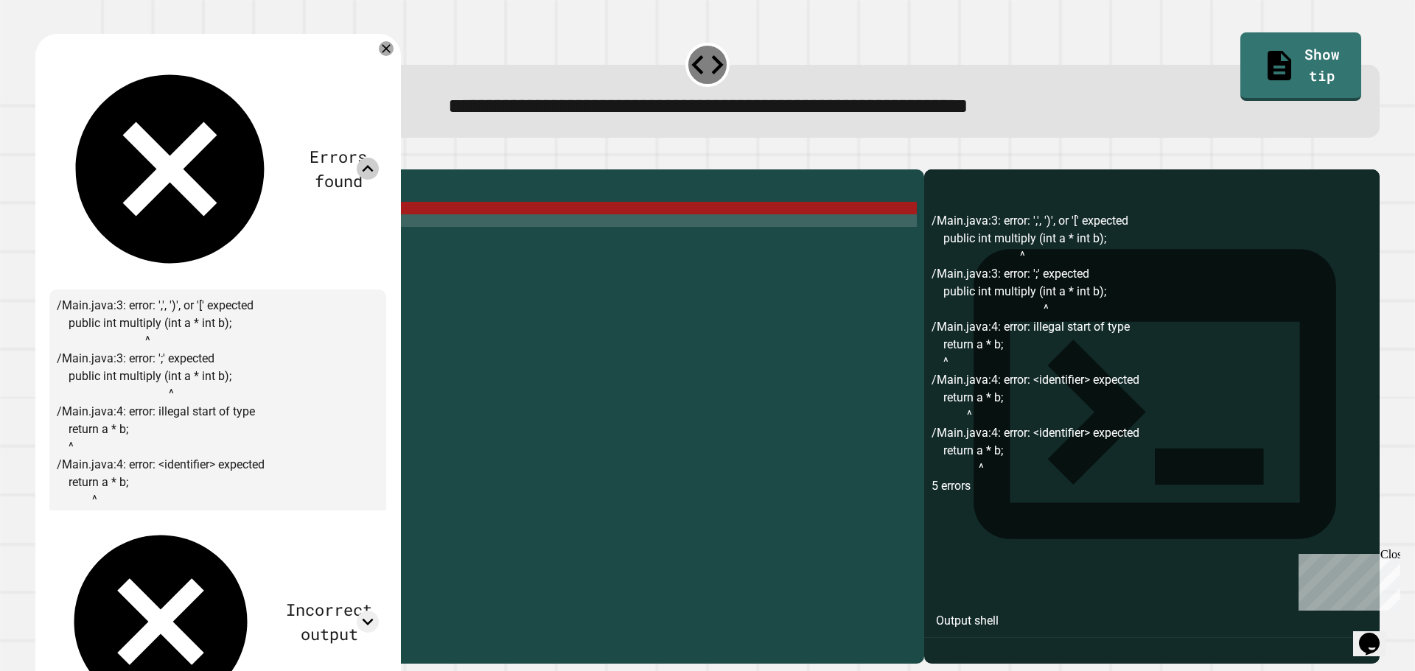
click at [479, 153] on div "**********" at bounding box center [707, 408] width 1358 height 526
click at [395, 51] on icon at bounding box center [386, 49] width 18 height 18
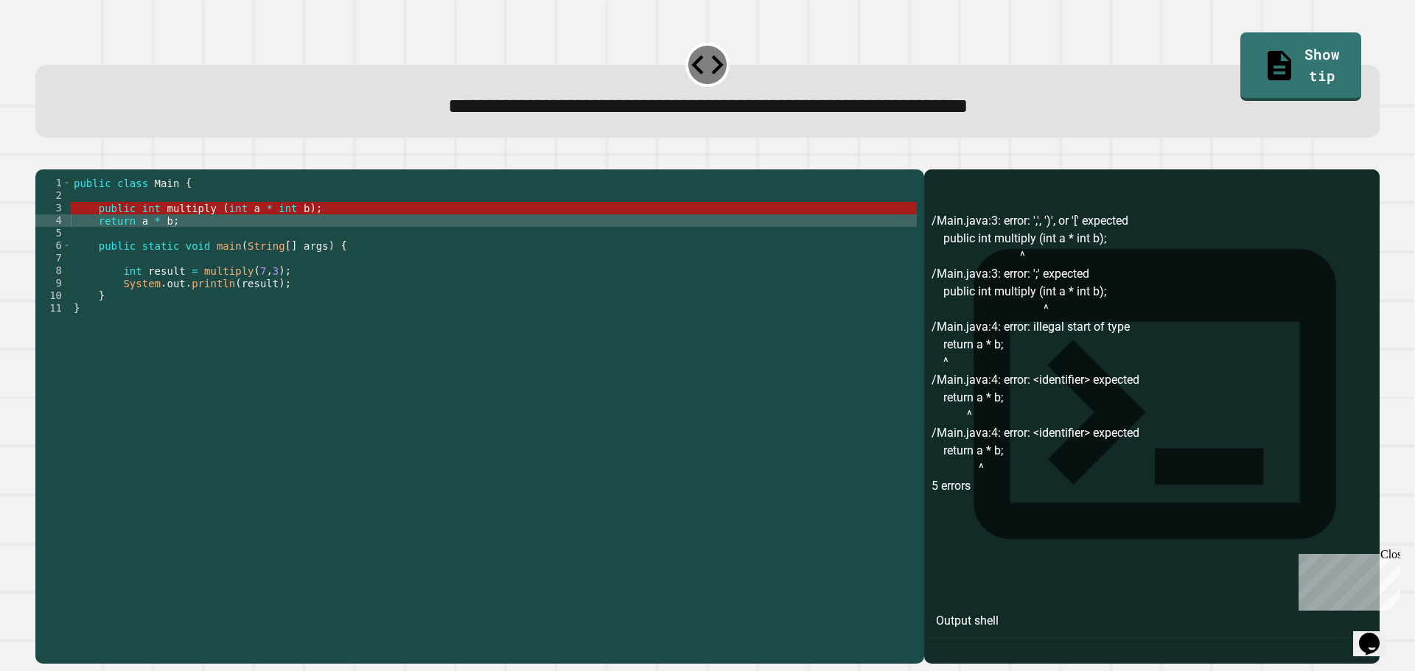
click at [130, 232] on div "public class Main { public int multiply ( int a * int b ) ; return a * b ; publ…" at bounding box center [494, 402] width 846 height 451
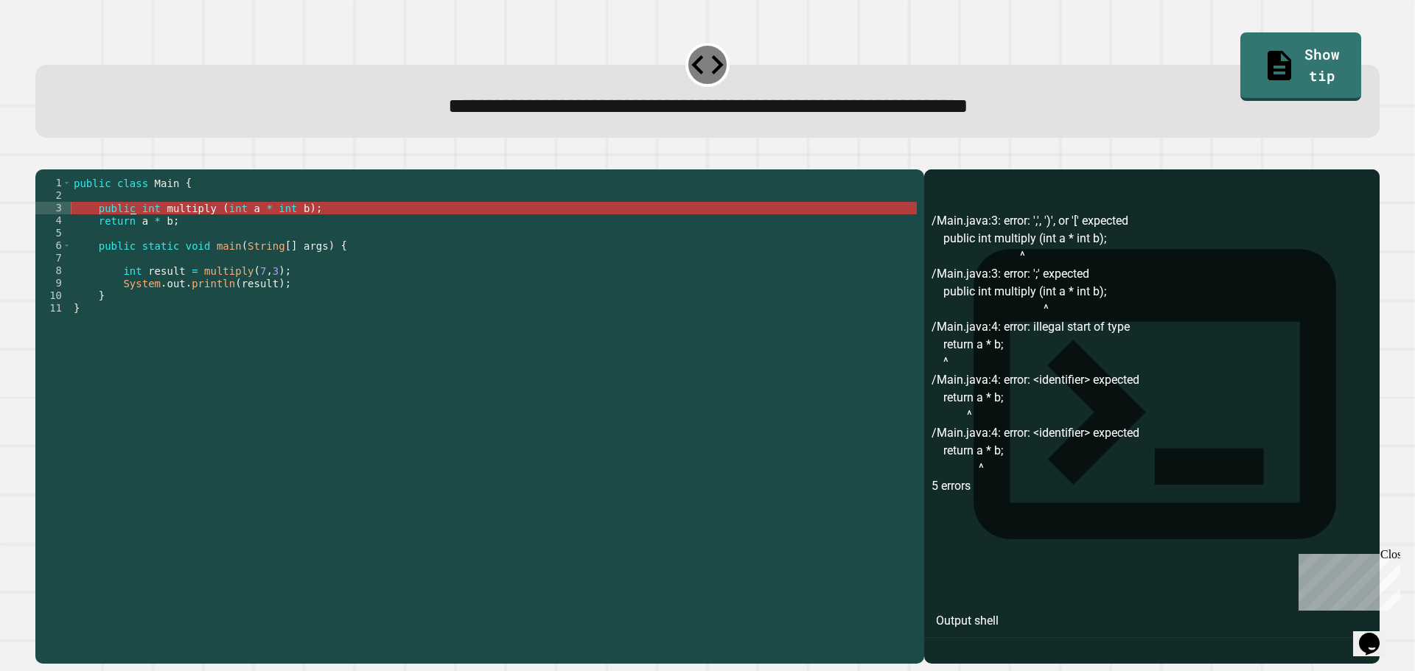
scroll to position [0, 4]
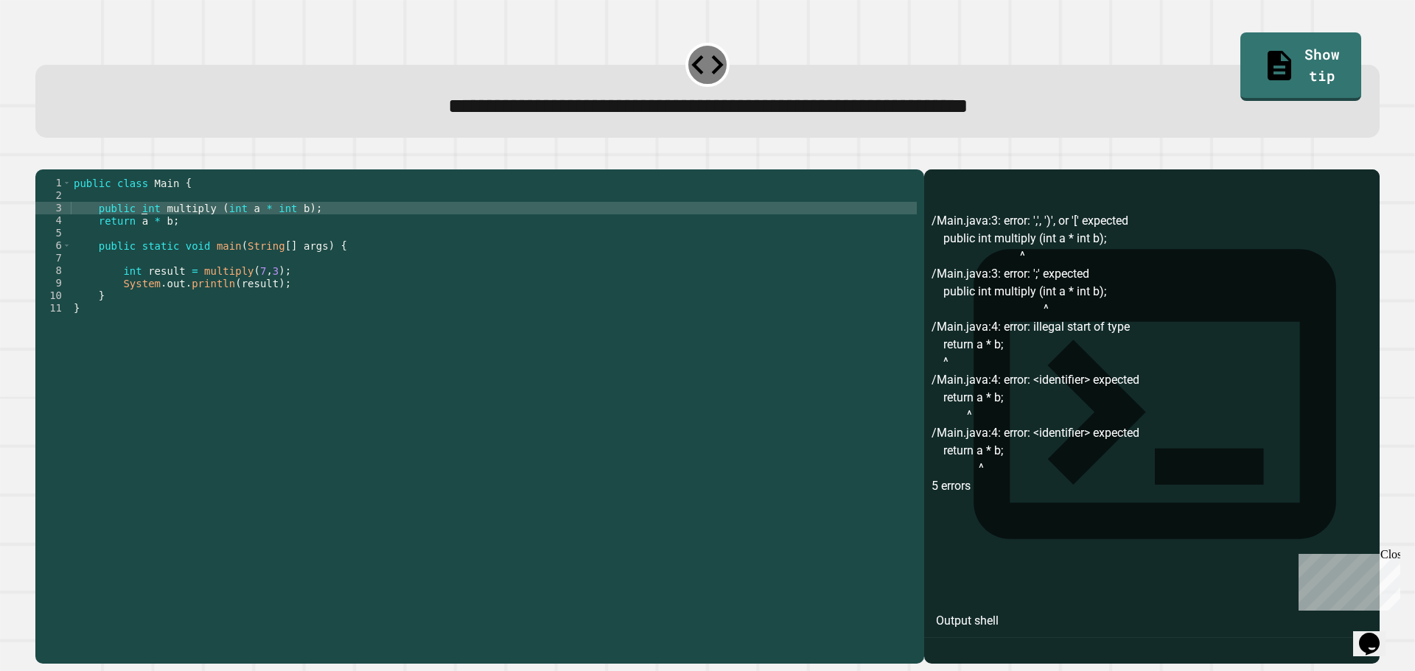
click at [142, 233] on div "public class Main { public int multiply ( int a * int b ) ; return a * b ; publ…" at bounding box center [494, 402] width 846 height 451
click at [190, 220] on div "public class Main { public int multiply ( int a * int b ) ; return a * b ; publ…" at bounding box center [494, 402] width 846 height 451
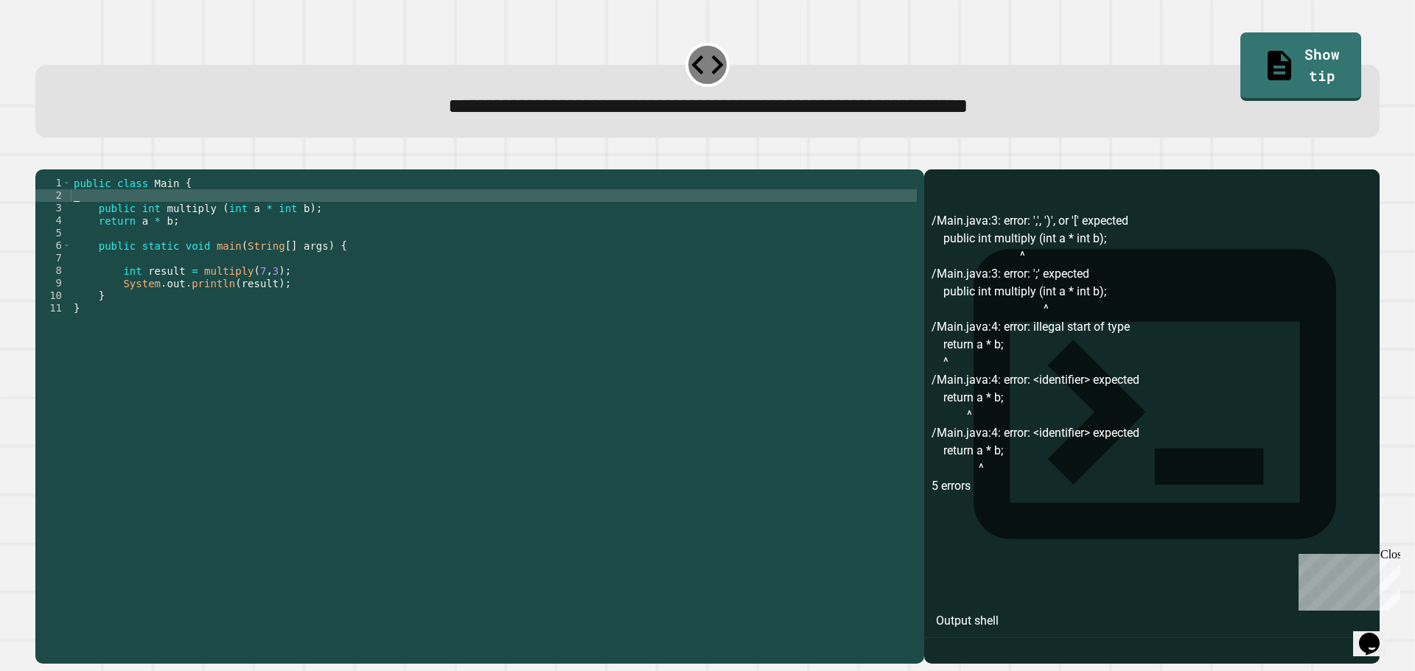
scroll to position [0, 0]
click at [146, 231] on div "public class Main { public int multiply ( int a * int b ) ; return a * b ; publ…" at bounding box center [494, 402] width 846 height 451
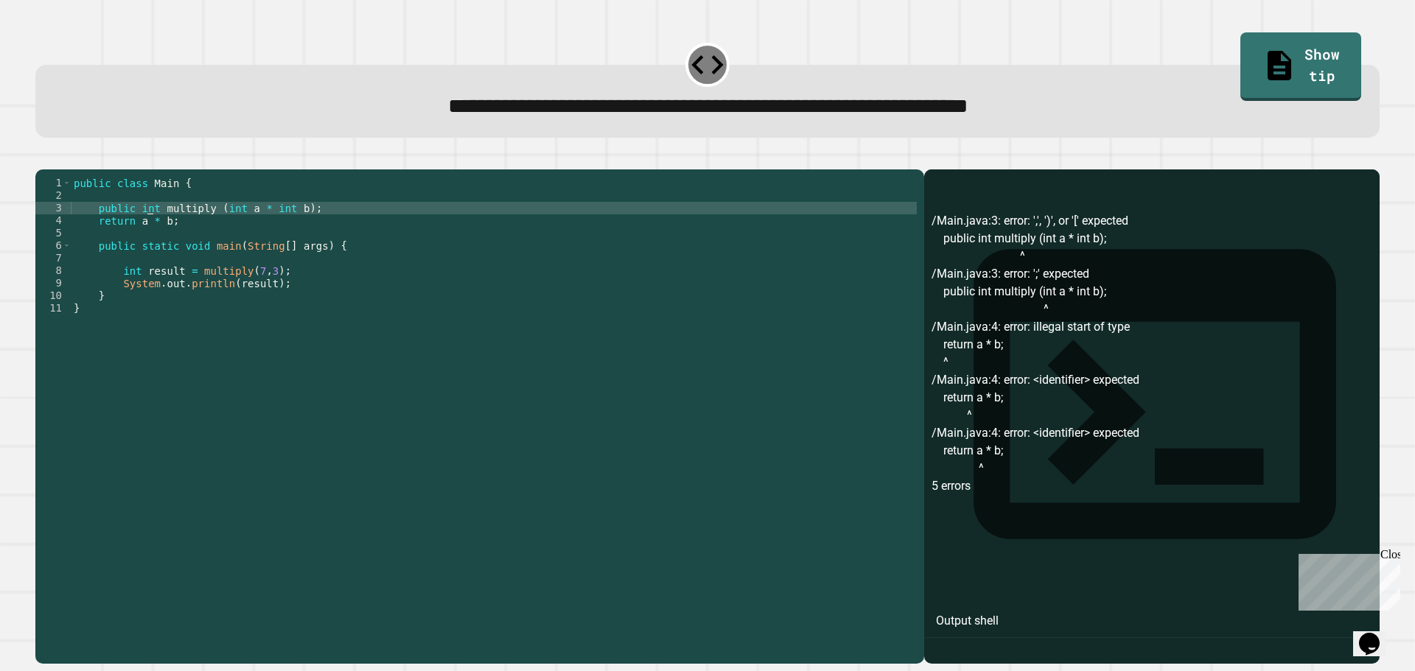
click at [129, 229] on div "public class Main { public int multiply ( int a * int b ) ; return a * b ; publ…" at bounding box center [494, 402] width 846 height 451
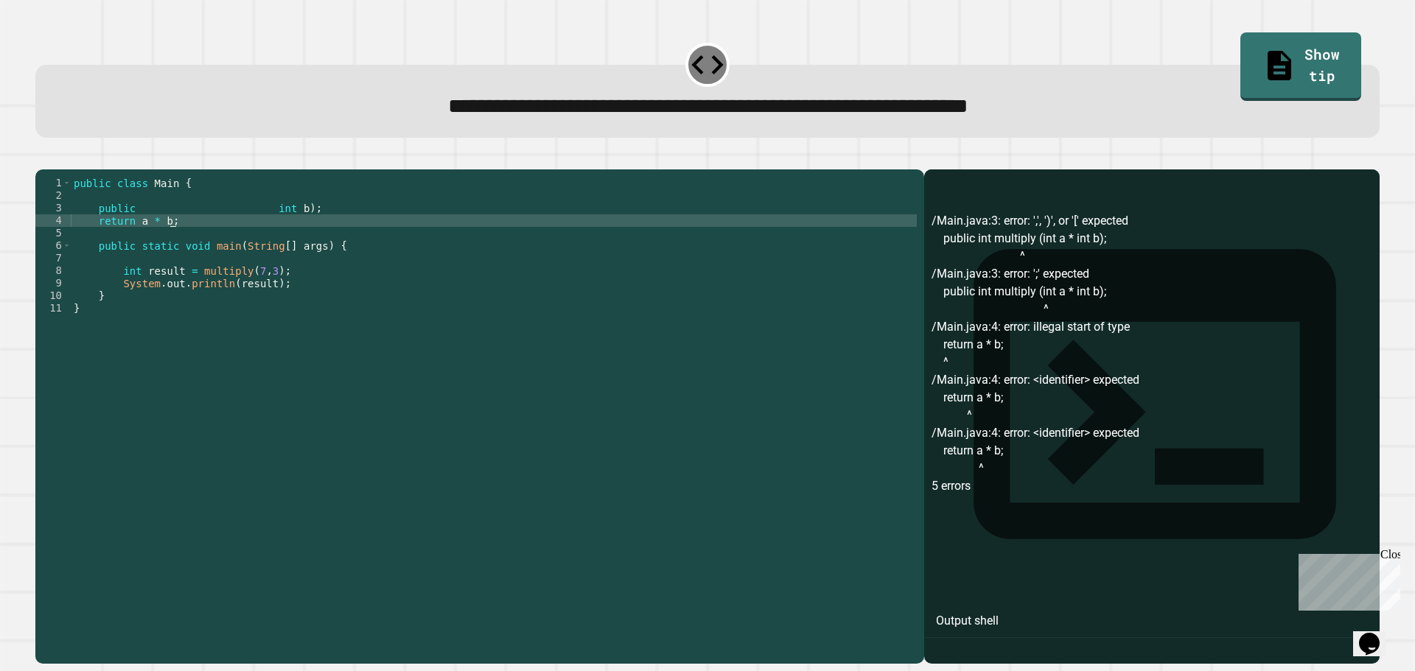
click at [233, 237] on div "public class Main { public int b ) ; return a * b ; public static void main ( S…" at bounding box center [494, 402] width 846 height 451
click at [230, 230] on div "public class Main { public int b ) ; return a * b ; public static void main ( S…" at bounding box center [494, 402] width 846 height 451
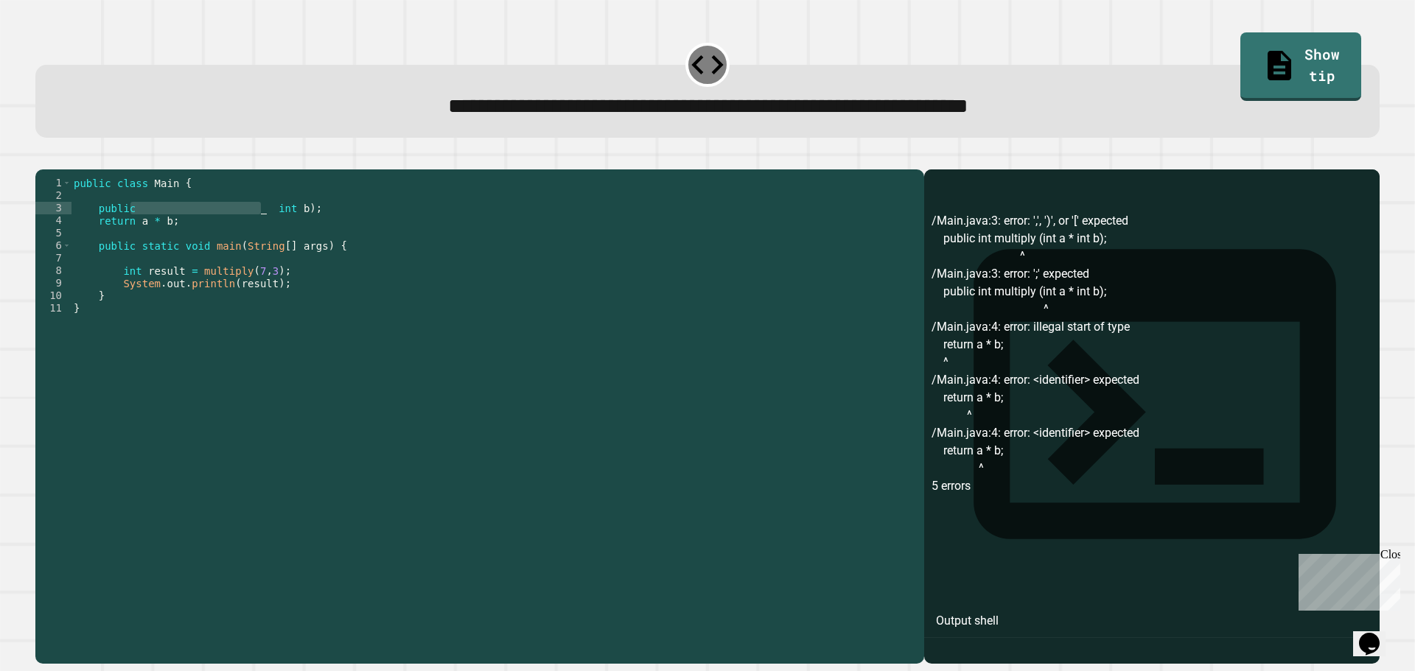
click at [224, 229] on div "public class Main { public int b ) ; return a * b ; public static void main ( S…" at bounding box center [494, 402] width 846 height 451
click at [198, 223] on div "public class Main { public int b ) ; return a * b ; public static void main ( S…" at bounding box center [494, 402] width 846 height 451
click at [290, 225] on div "public class Main { public int b ) ; return a * b ; public static void main ( S…" at bounding box center [494, 402] width 846 height 451
click at [313, 234] on div "public class Main { public int b ) ; return a * b ; public static void main ( S…" at bounding box center [494, 402] width 846 height 451
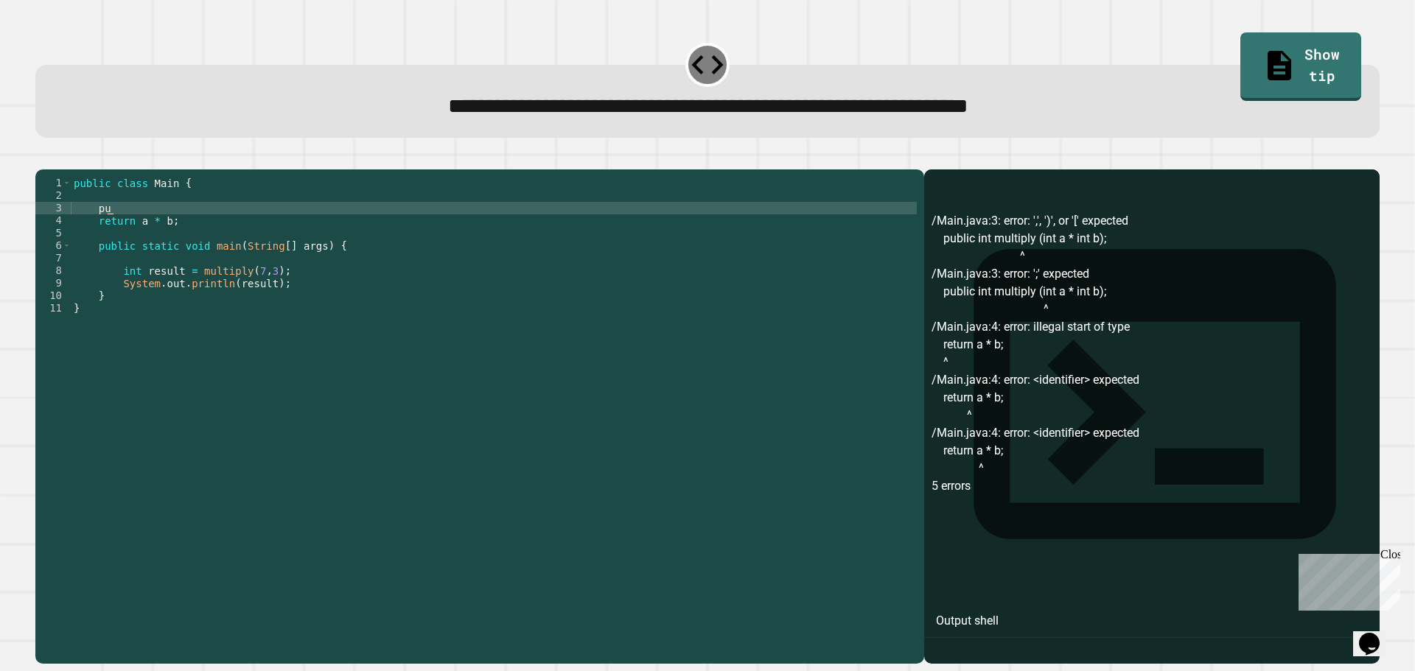
type textarea "*"
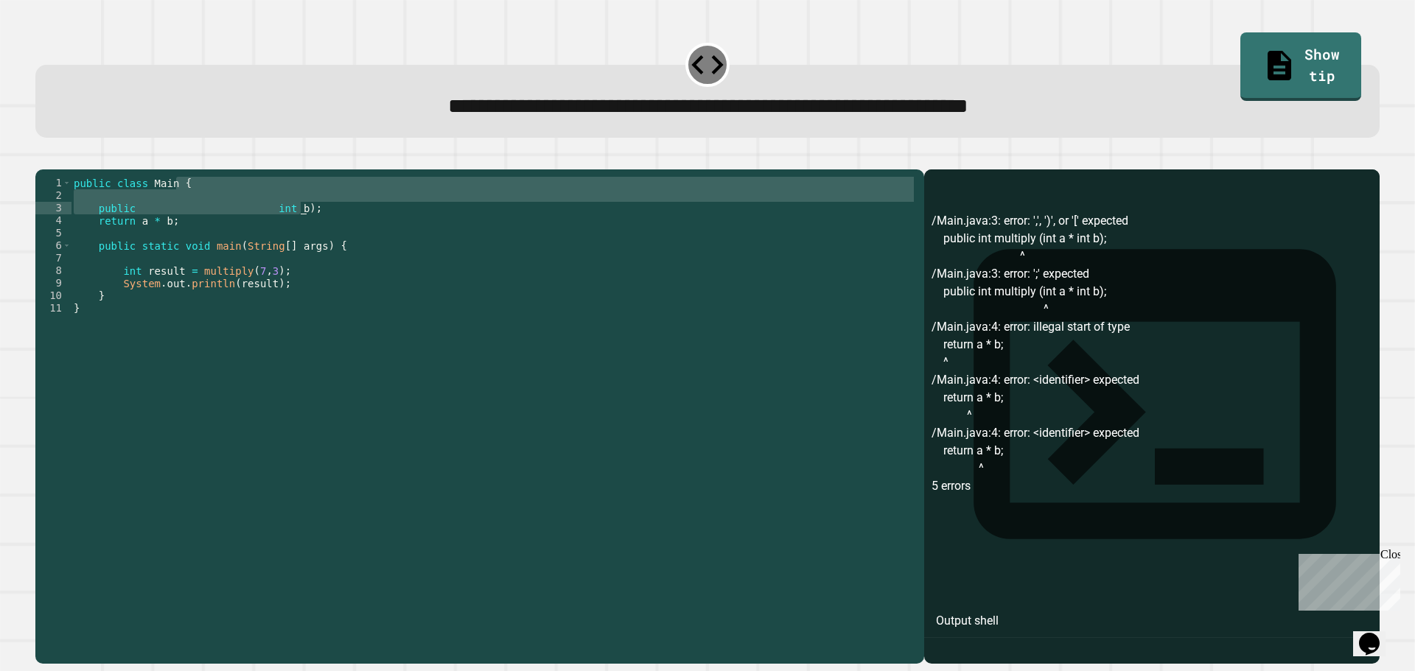
click at [282, 220] on div "public class Main { public int b ) ; return a * b ; public static void main ( S…" at bounding box center [494, 390] width 846 height 426
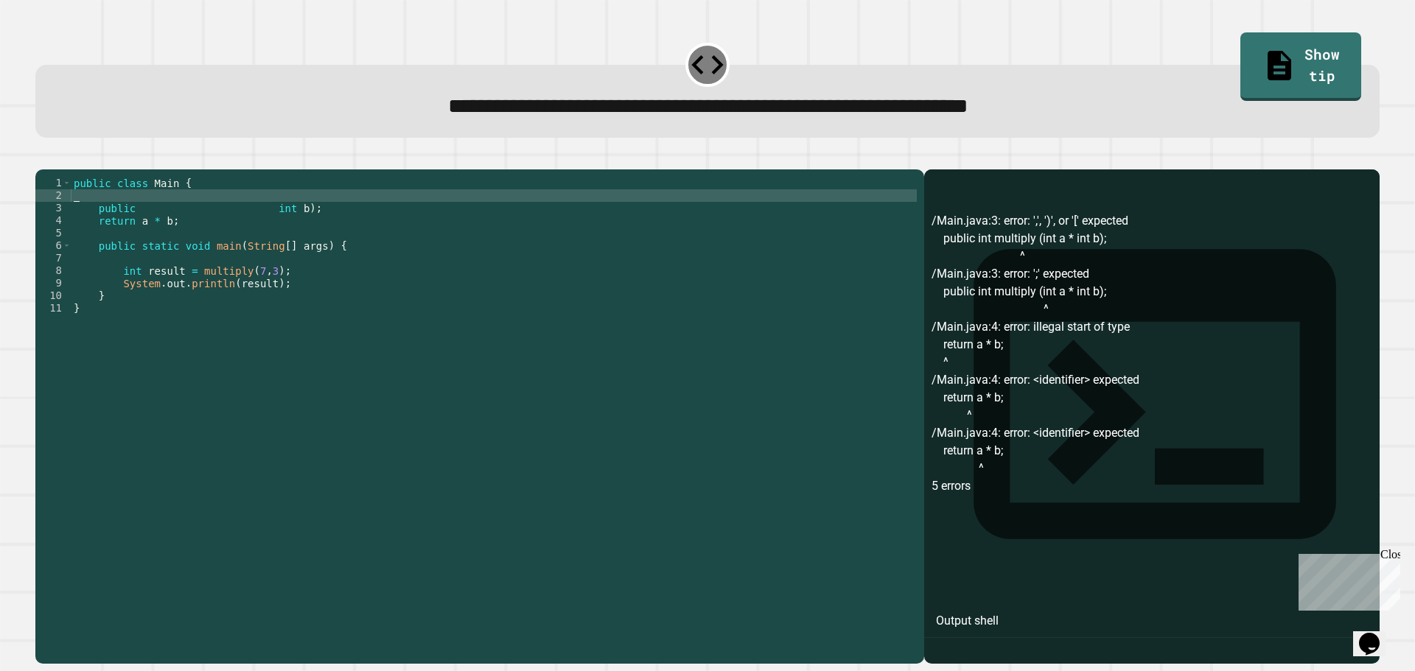
click at [321, 224] on div "public class Main { public int b ) ; return a * b ; public static void main ( S…" at bounding box center [494, 402] width 846 height 451
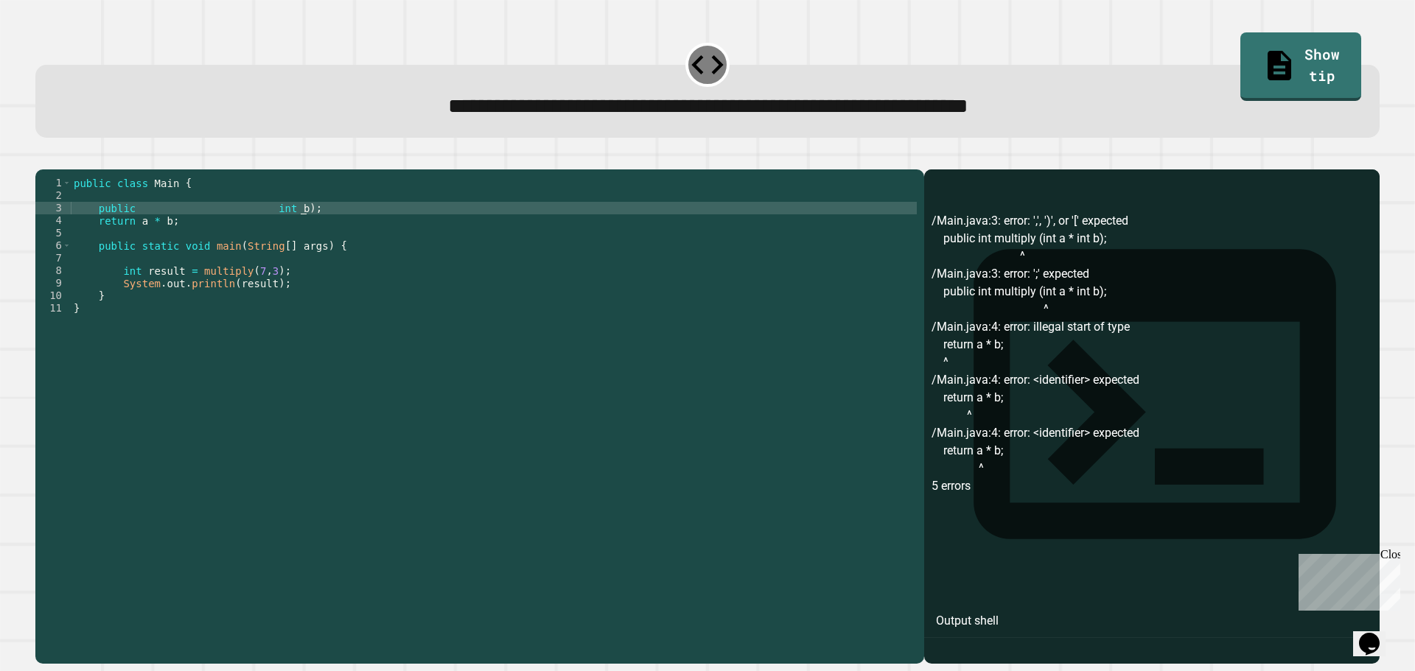
click at [321, 225] on div "public class Main { public int b ) ; return a * b ; public static void main ( S…" at bounding box center [494, 402] width 846 height 451
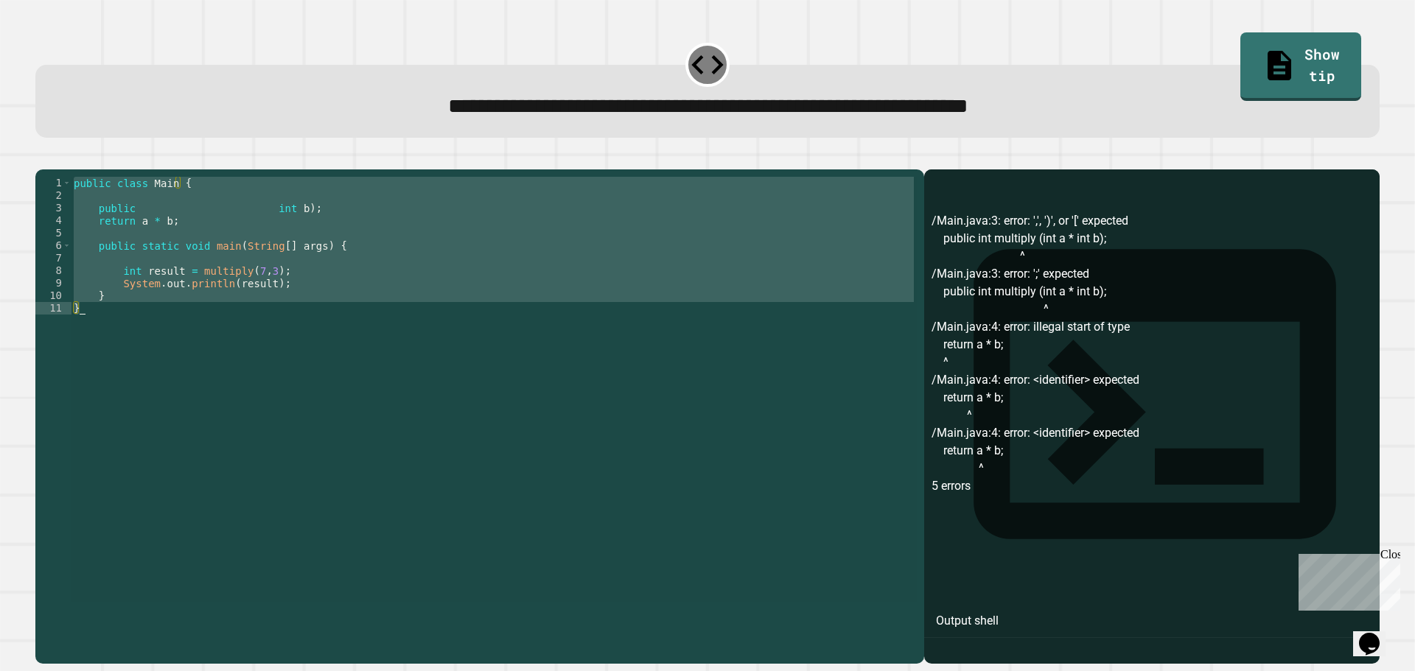
click at [309, 229] on div "public class Main { public int b ) ; return a * b ; public static void main ( S…" at bounding box center [494, 390] width 846 height 426
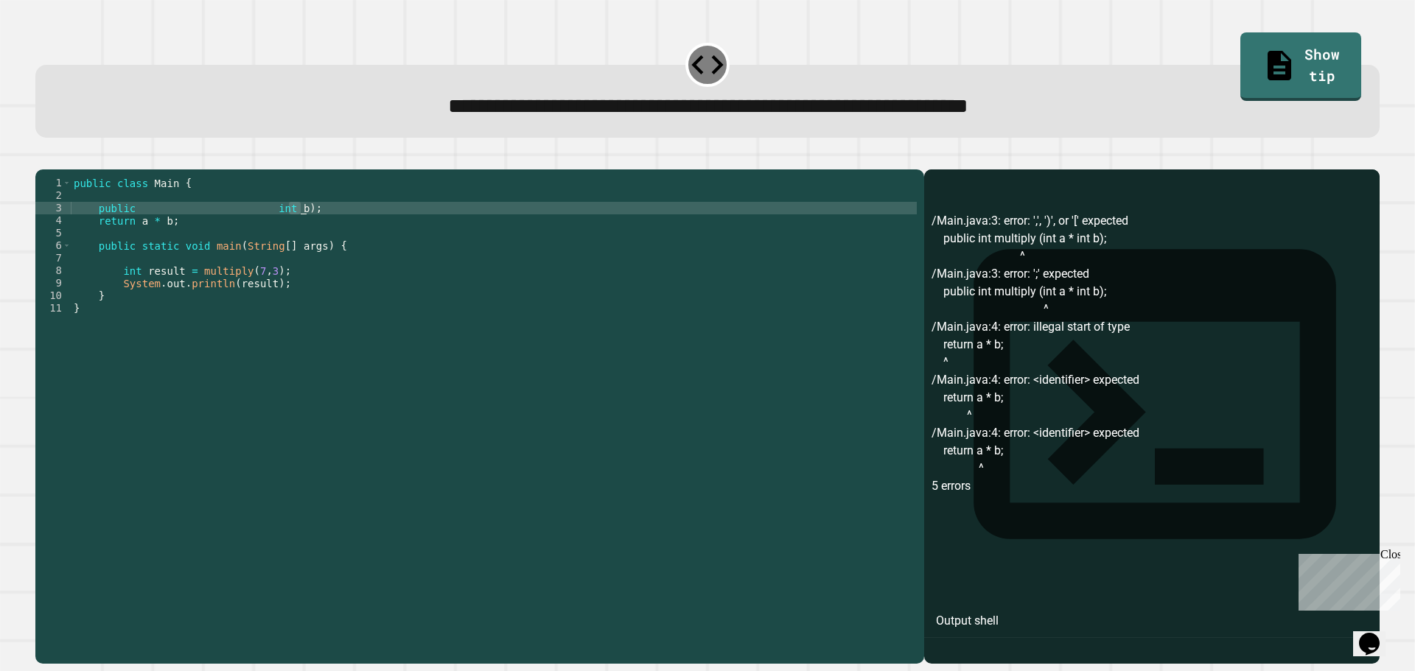
click at [309, 229] on div "public class Main { public int b ) ; return a * b ; public static void main ( S…" at bounding box center [494, 402] width 846 height 451
type textarea "**********"
